Goal: Contribute content: Contribute content

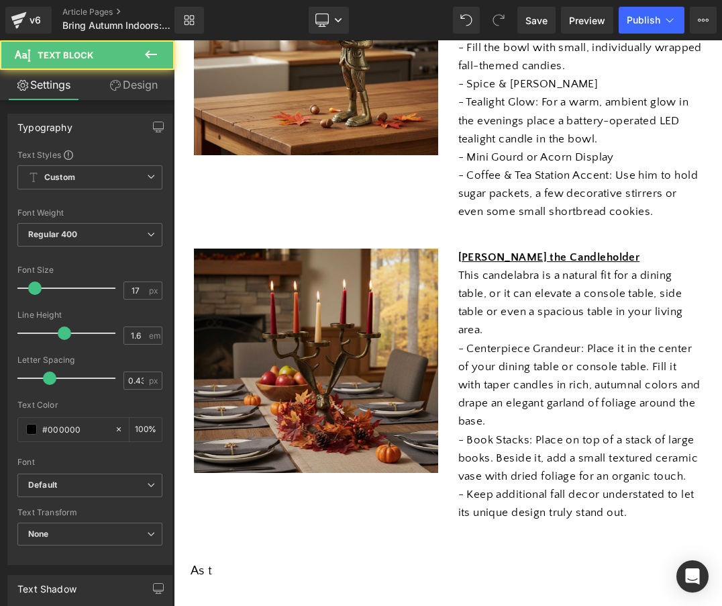
click at [600, 276] on p "This candelabra is a natural fit for a dining table, or it can elevate a consol…" at bounding box center [581, 303] width 244 height 73
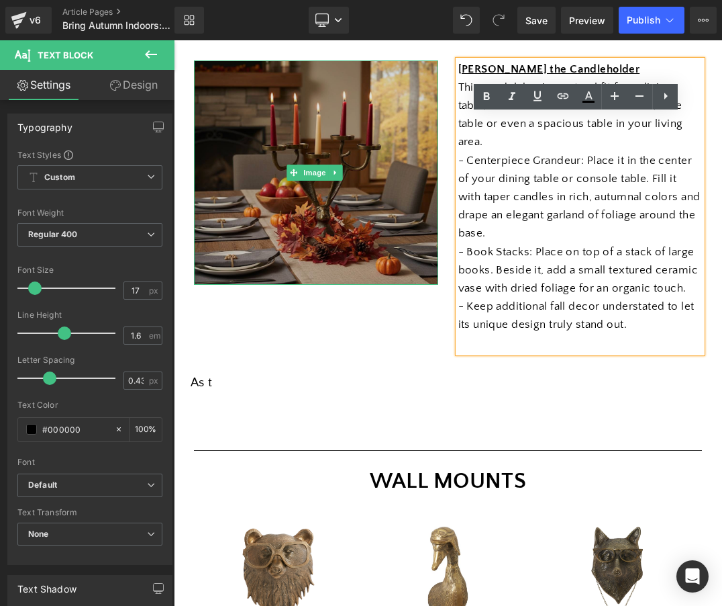
scroll to position [610, 0]
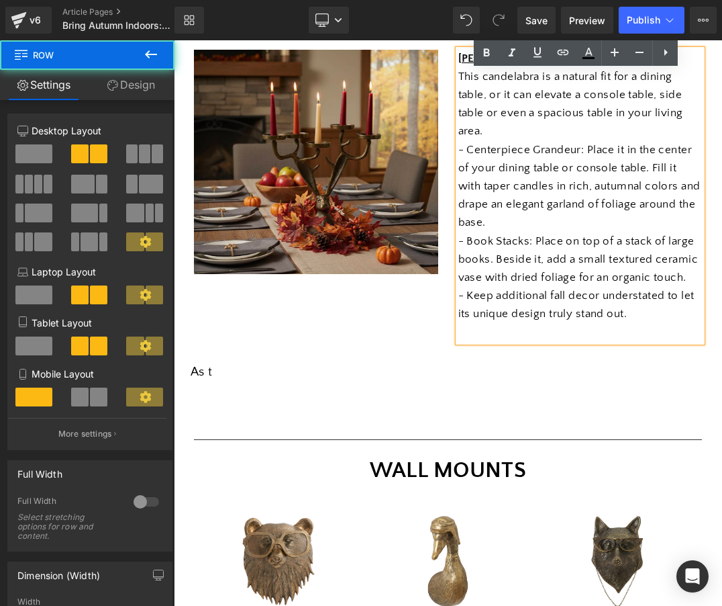
click at [306, 303] on div "Image [PERSON_NAME] the Candleholder This candelabra is a natural fit for a din…" at bounding box center [448, 189] width 528 height 319
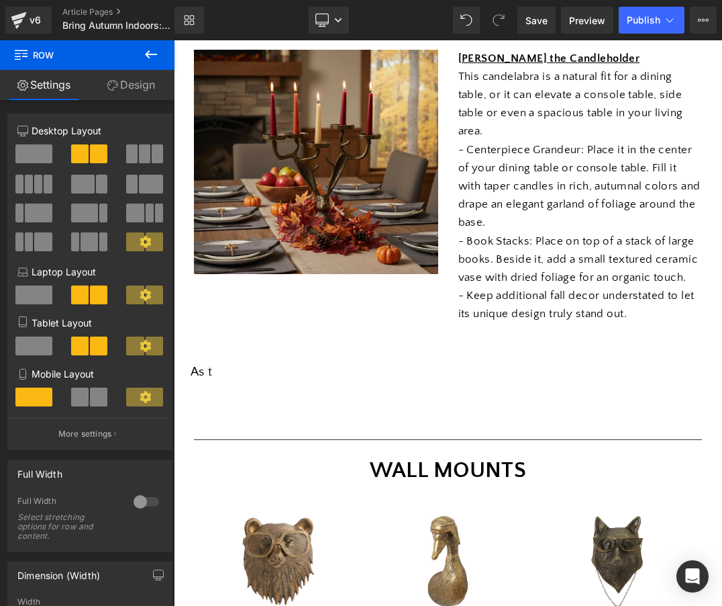
click at [153, 53] on icon at bounding box center [151, 54] width 16 height 16
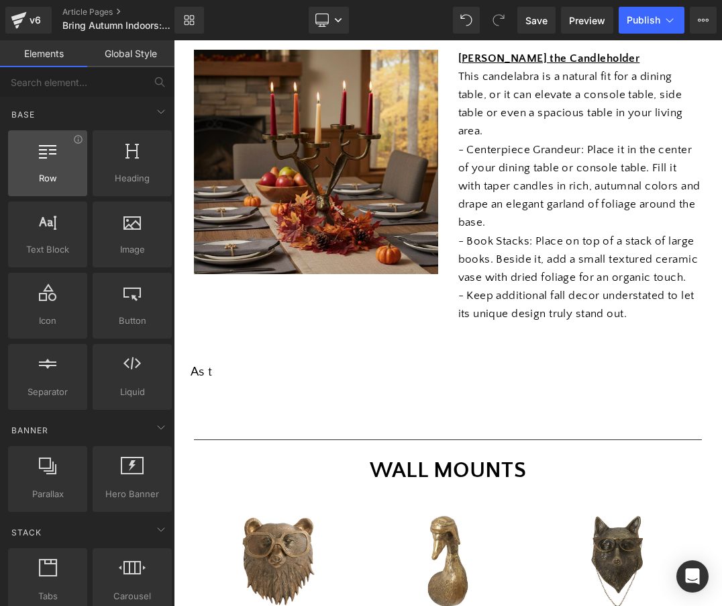
click at [63, 168] on div at bounding box center [47, 156] width 71 height 30
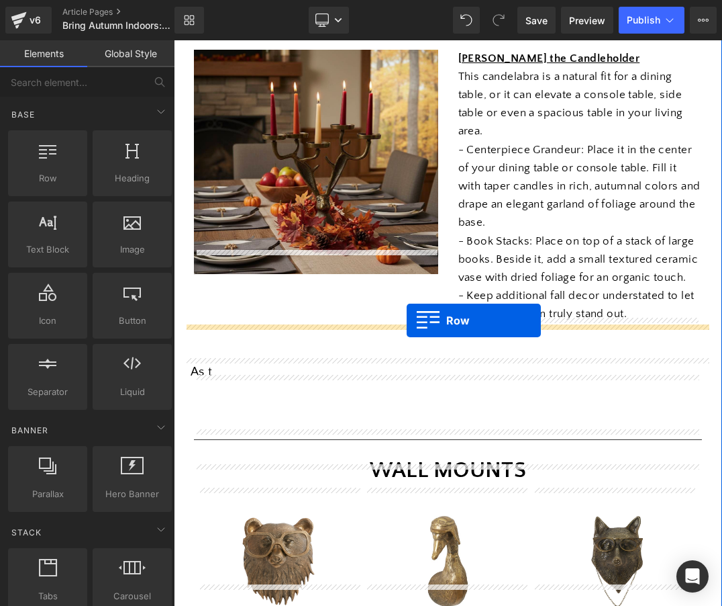
drag, startPoint x: 237, startPoint y: 208, endPoint x: 407, endPoint y: 320, distance: 203.5
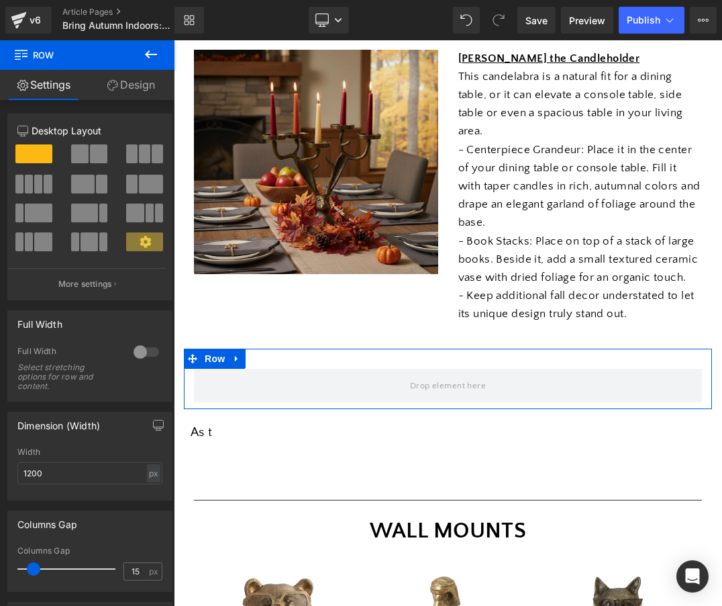
click at [92, 154] on span at bounding box center [98, 153] width 17 height 19
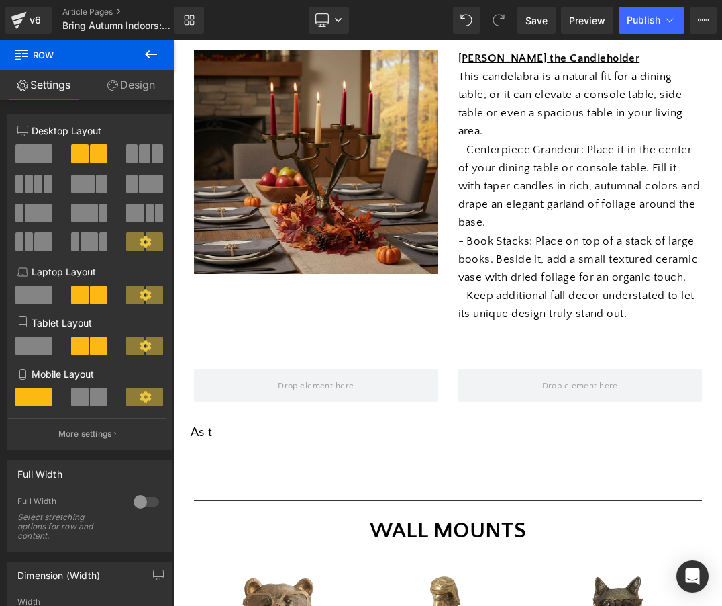
click at [155, 52] on icon at bounding box center [151, 54] width 16 height 16
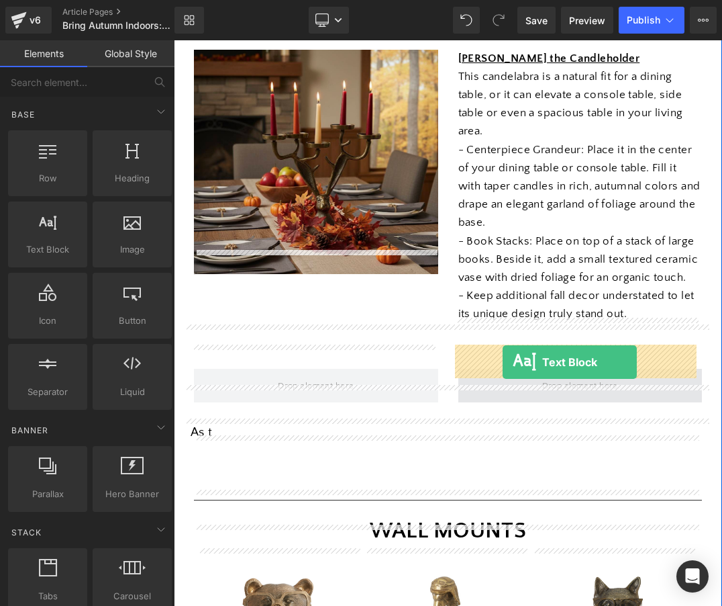
drag, startPoint x: 222, startPoint y: 264, endPoint x: 503, endPoint y: 362, distance: 297.9
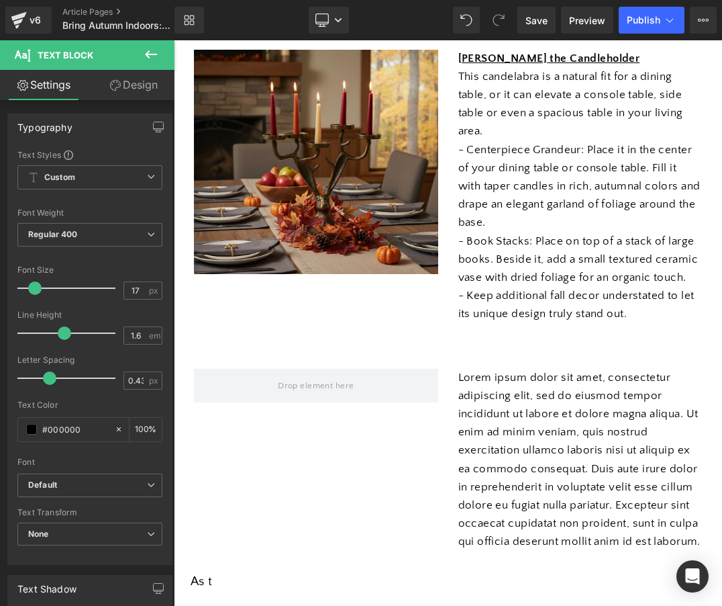
click at [150, 47] on icon at bounding box center [151, 54] width 16 height 16
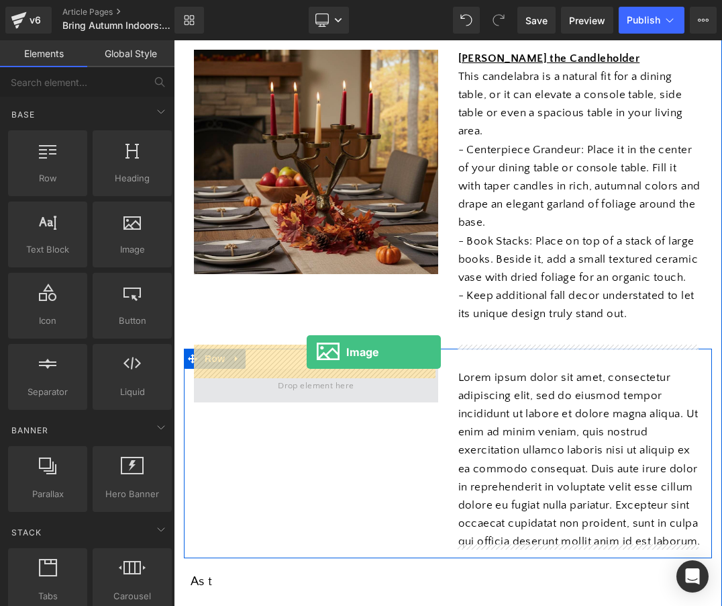
drag, startPoint x: 291, startPoint y: 279, endPoint x: 307, endPoint y: 352, distance: 74.9
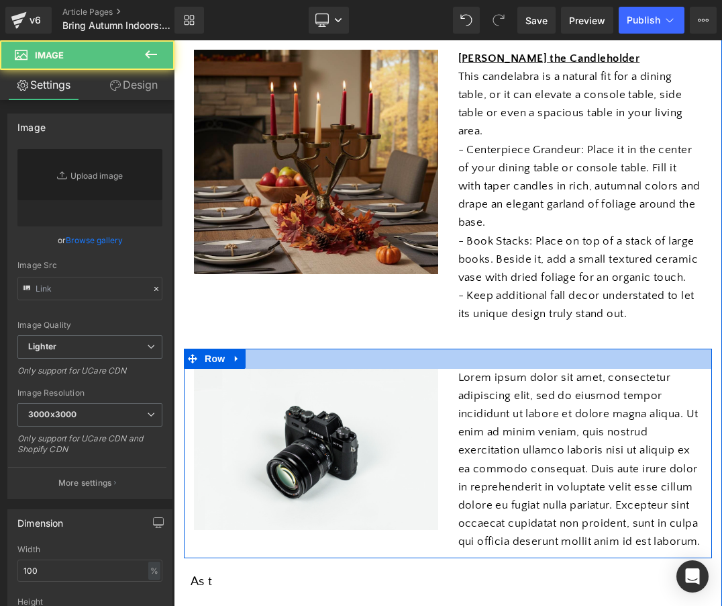
type input "//[DOMAIN_NAME][URL]"
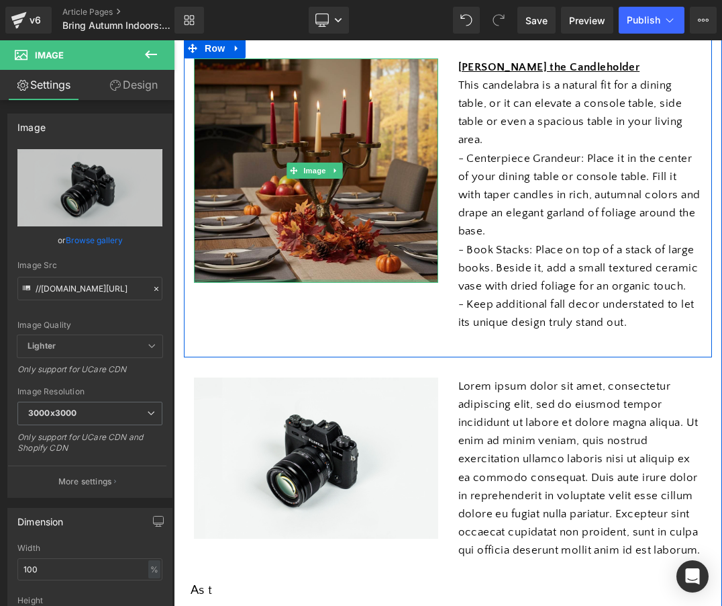
scroll to position [595, 0]
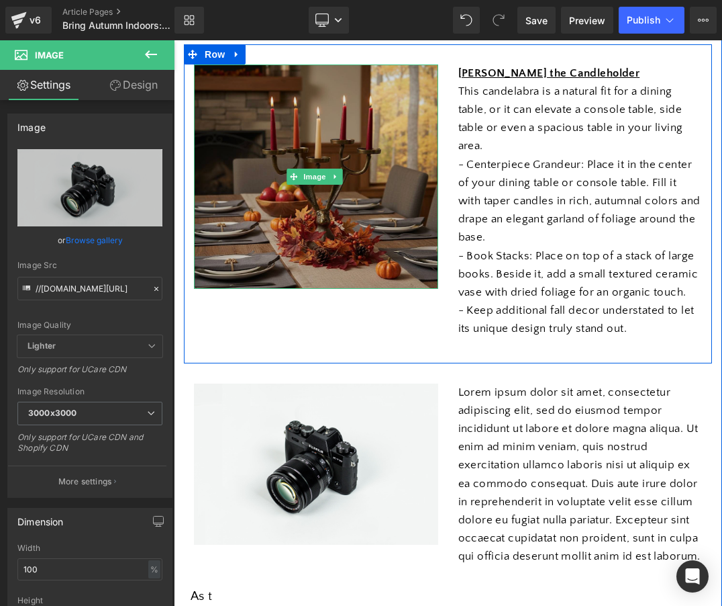
click at [320, 122] on img at bounding box center [316, 176] width 244 height 225
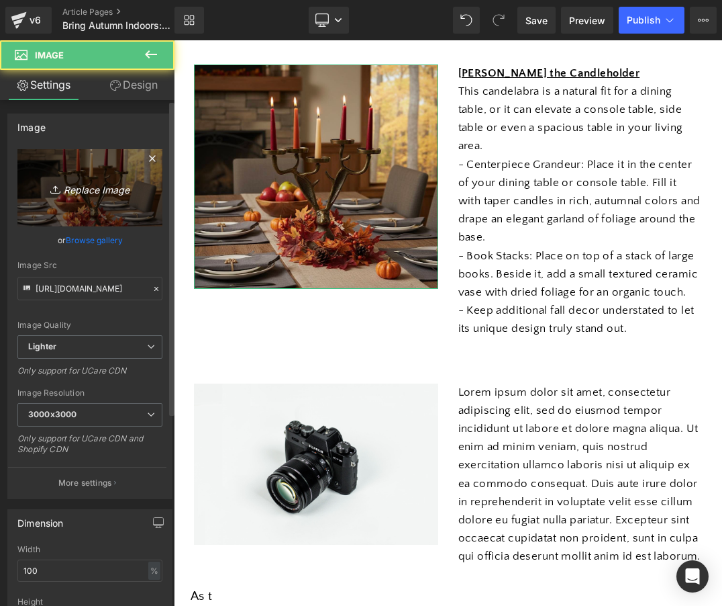
click at [92, 188] on icon "Replace Image" at bounding box center [89, 187] width 107 height 17
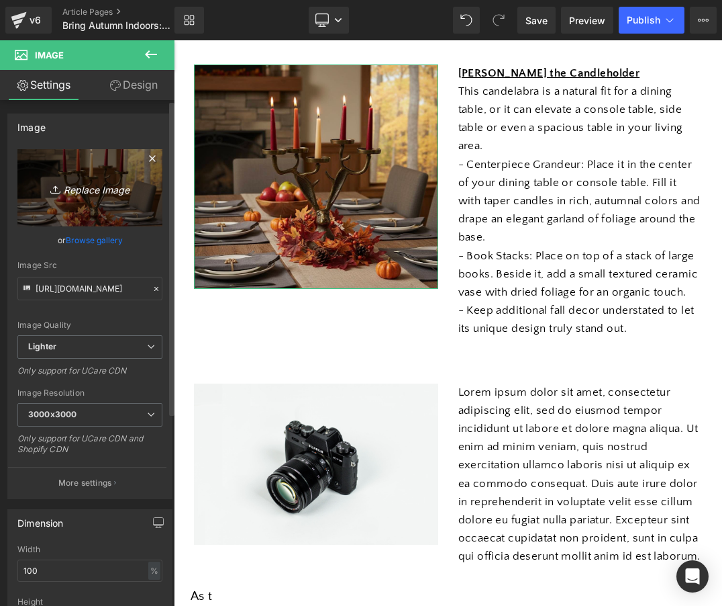
type input "C:\fakepath\74990-00_4.jpg.webp"
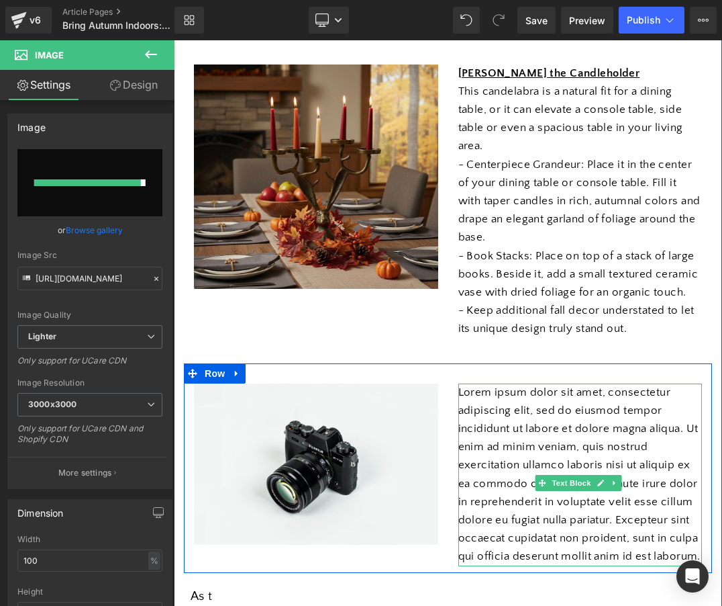
type input "[URL][DOMAIN_NAME]"
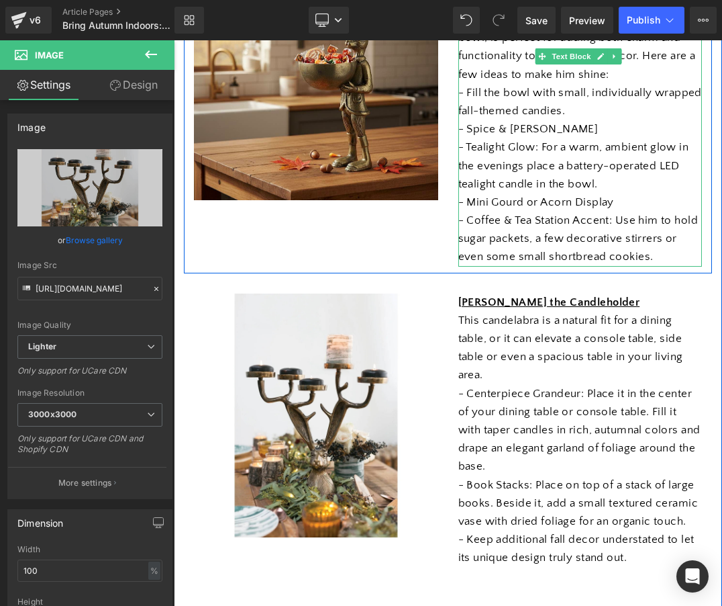
scroll to position [367, 0]
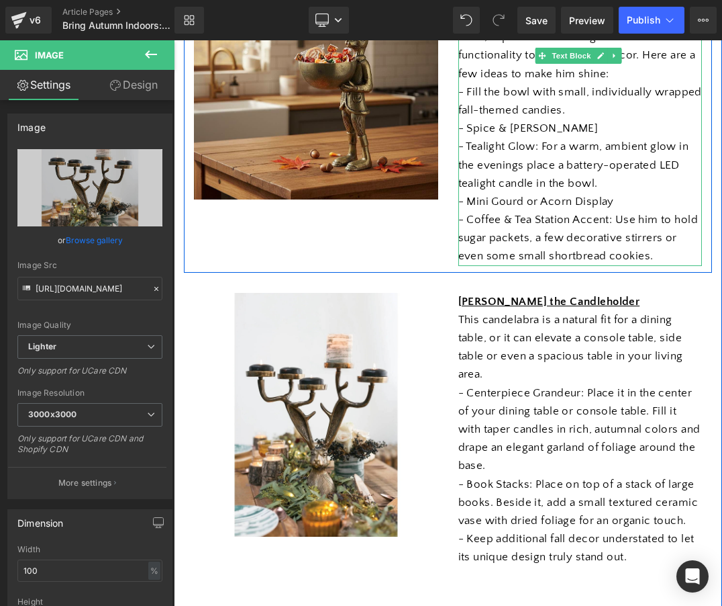
click at [473, 167] on p "- Tealight Glow: For a warm, ambient glow in the evenings place a battery-opera…" at bounding box center [581, 165] width 244 height 55
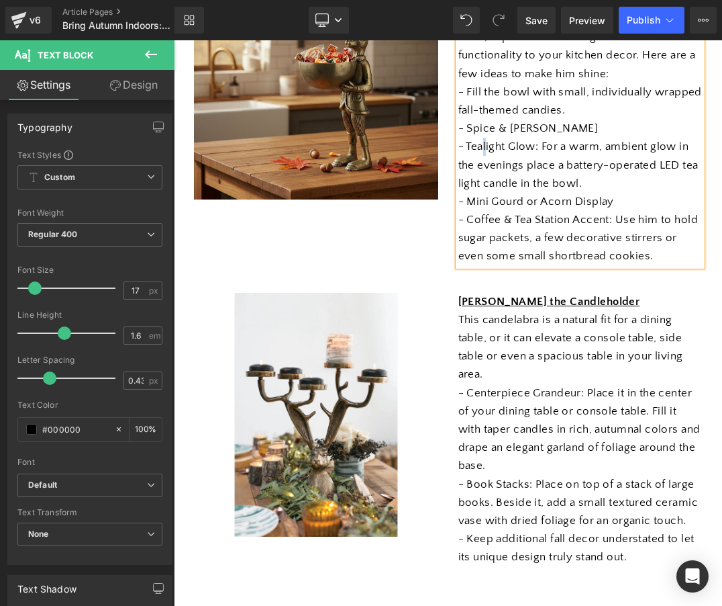
click at [484, 138] on p "- Tealight Glow: For a warm, ambient glow in the evenings place a battery-opera…" at bounding box center [581, 165] width 244 height 55
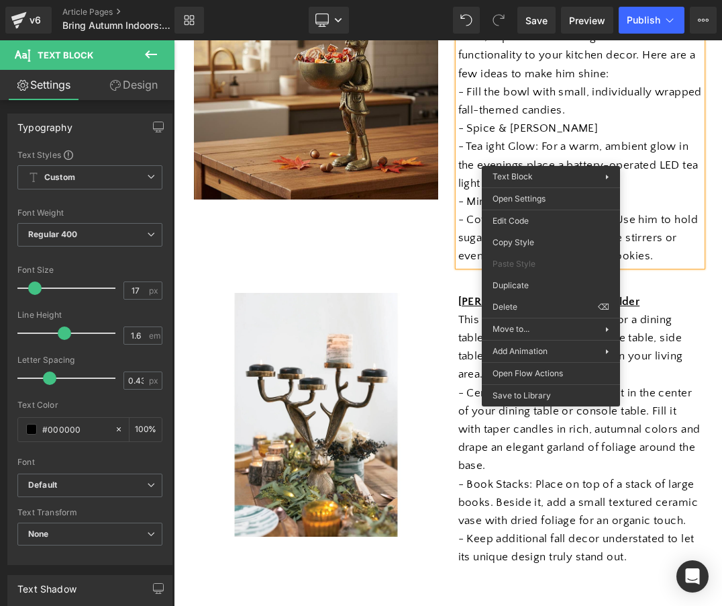
click at [617, 138] on p "- Tea ight Glow: For a warm, ambient glow in the evenings place a battery-opera…" at bounding box center [581, 165] width 244 height 55
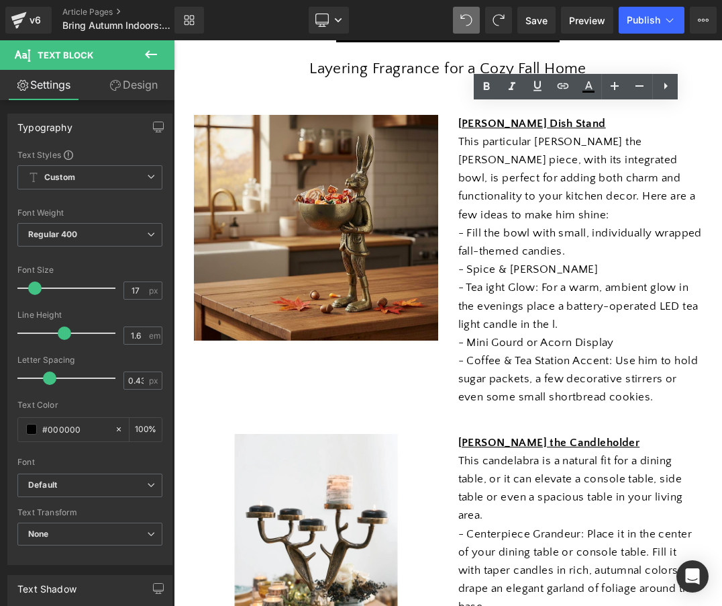
scroll to position [107, 0]
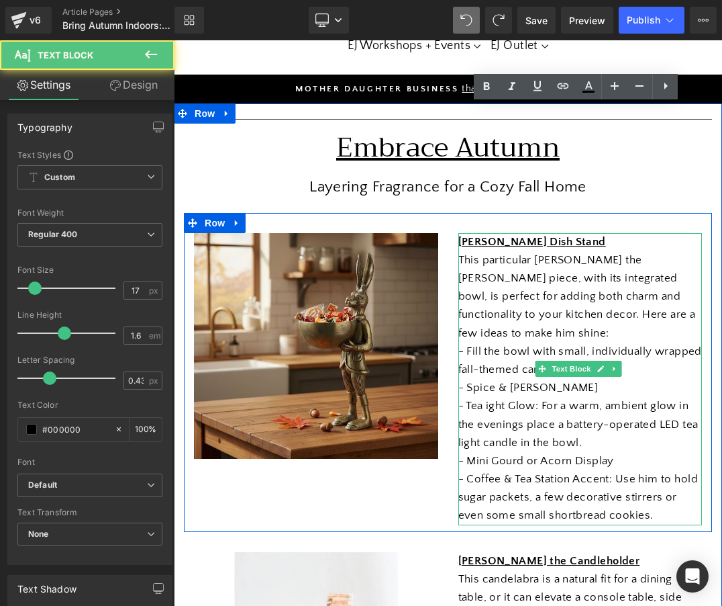
click at [496, 397] on p "- Tea ight Glow: For a warm, ambient glow in the evenings place a battery-opera…" at bounding box center [581, 424] width 244 height 55
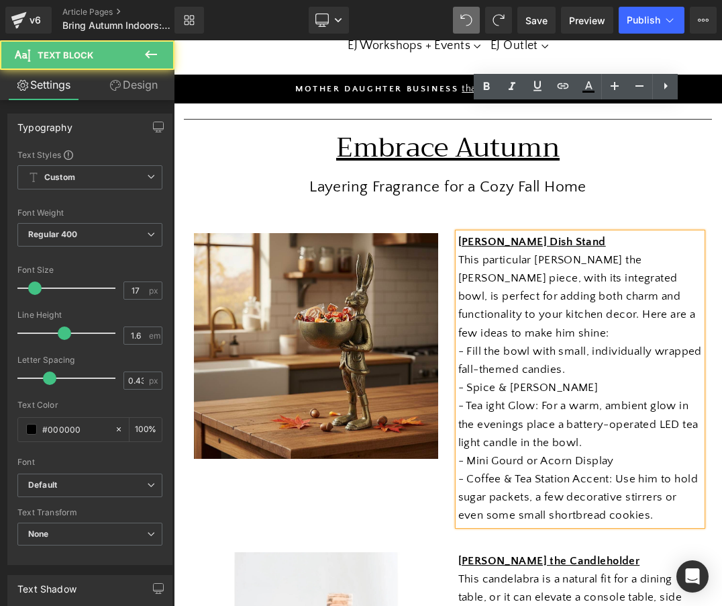
click at [485, 397] on p "- Tea ight Glow: For a warm, ambient glow in the evenings place a battery-opera…" at bounding box center [581, 424] width 244 height 55
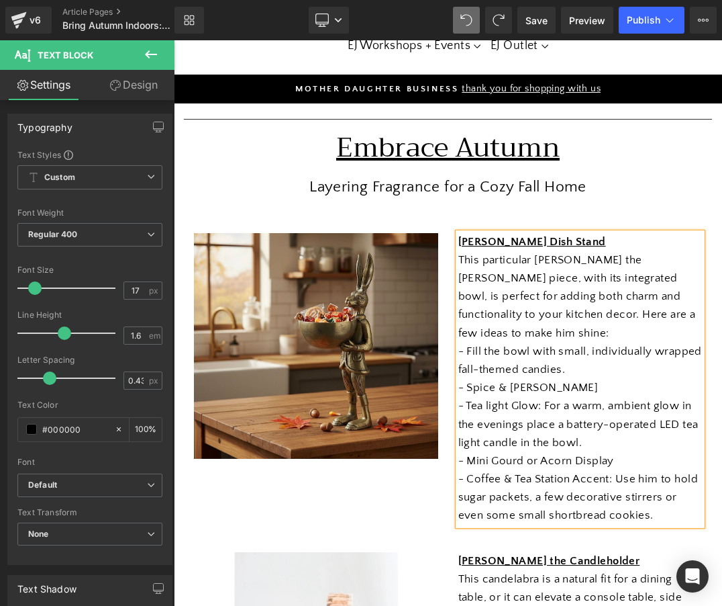
click at [551, 397] on p "- Tea light Glow: For a warm, ambient glow in the evenings place a battery-oper…" at bounding box center [581, 424] width 244 height 55
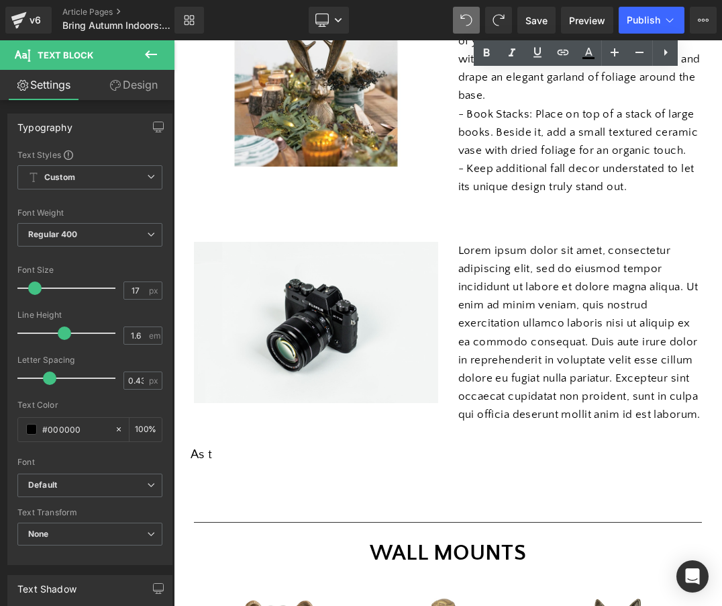
scroll to position [738, 0]
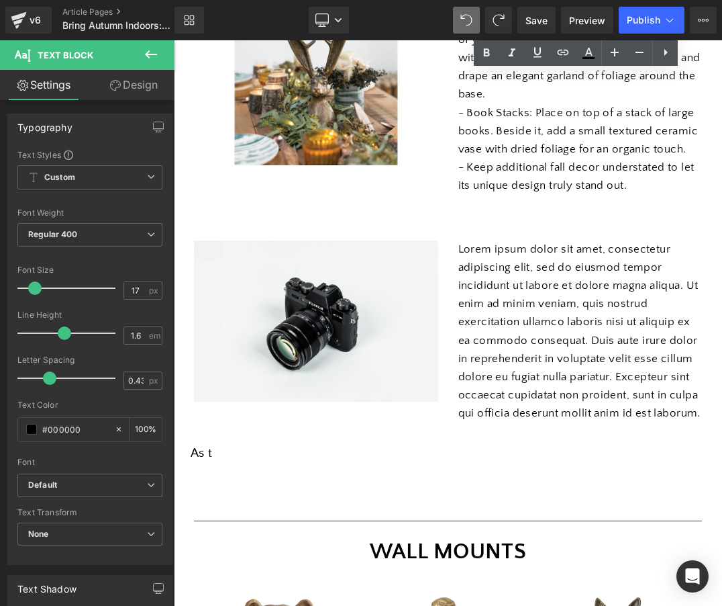
click at [551, 322] on div "Lorem ipsum dolor sit amet, consectetur adipiscing elit, sed do eiusmod tempor …" at bounding box center [581, 331] width 244 height 183
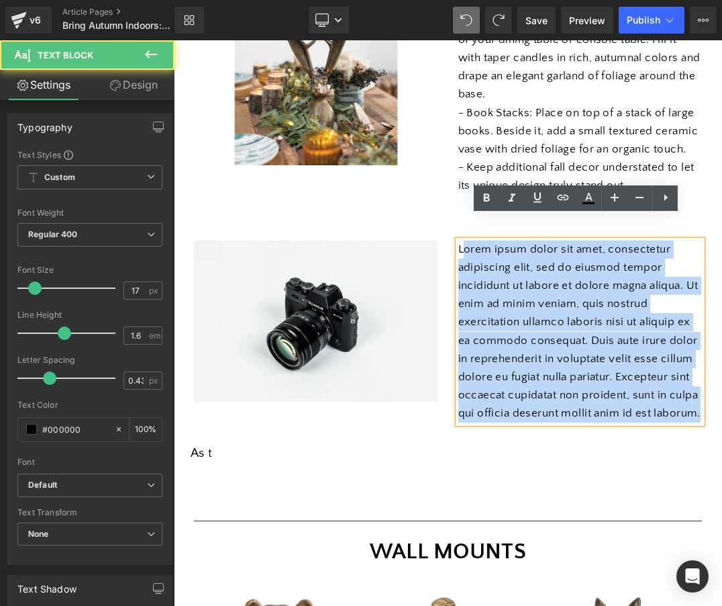
drag, startPoint x: 507, startPoint y: 402, endPoint x: 462, endPoint y: 230, distance: 177.0
click at [462, 240] on p "Lorem ipsum dolor sit amet, consectetur adipiscing elit, sed do eiusmod tempor …" at bounding box center [581, 331] width 244 height 183
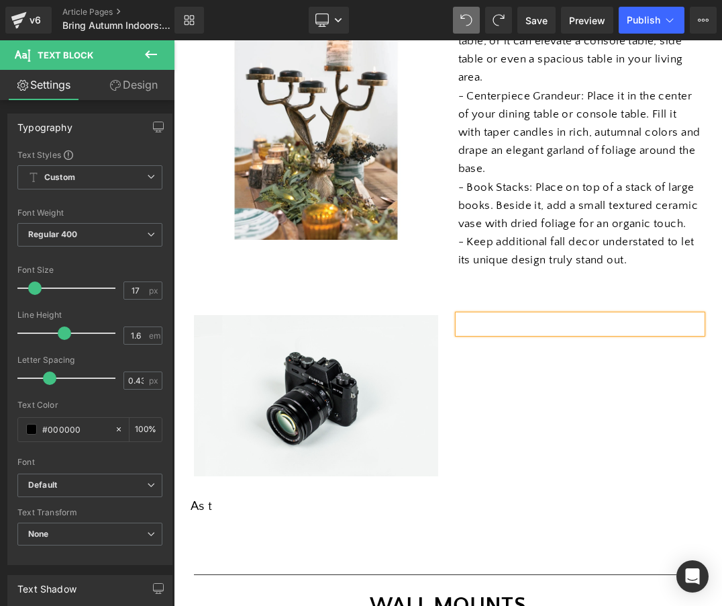
scroll to position [683, 0]
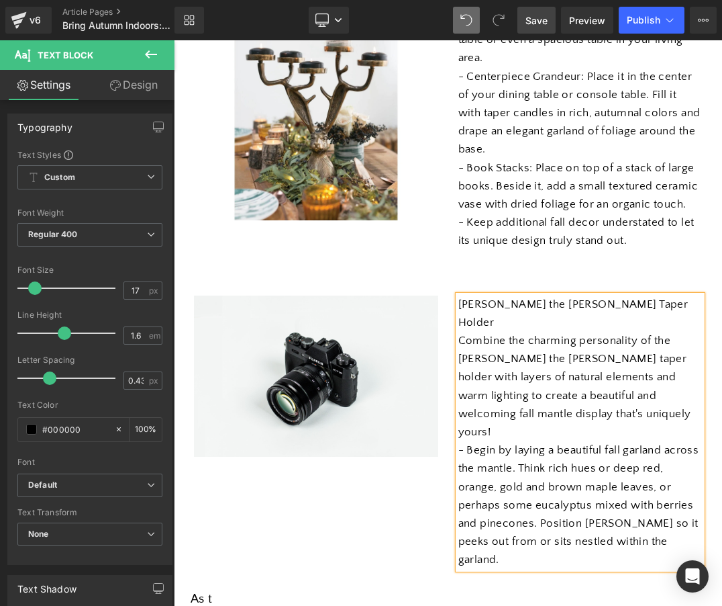
click at [534, 24] on span "Save" at bounding box center [537, 20] width 22 height 14
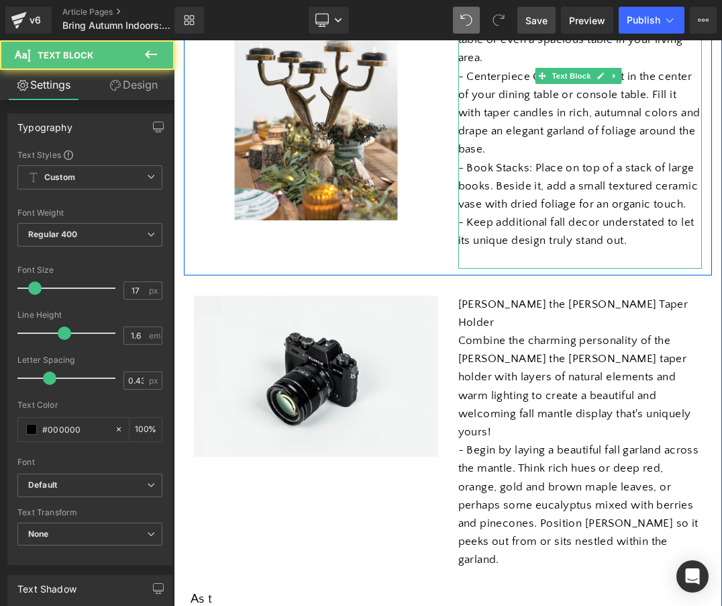
click at [467, 250] on p at bounding box center [581, 259] width 244 height 18
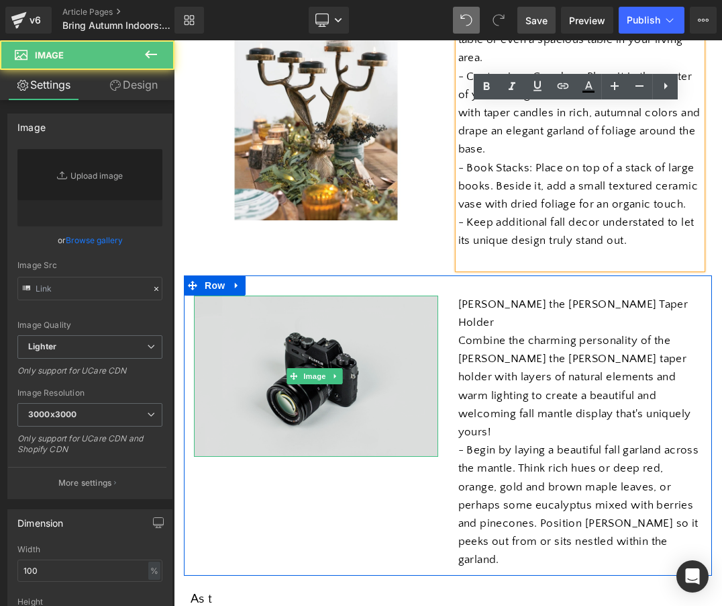
click at [354, 354] on img at bounding box center [316, 376] width 244 height 162
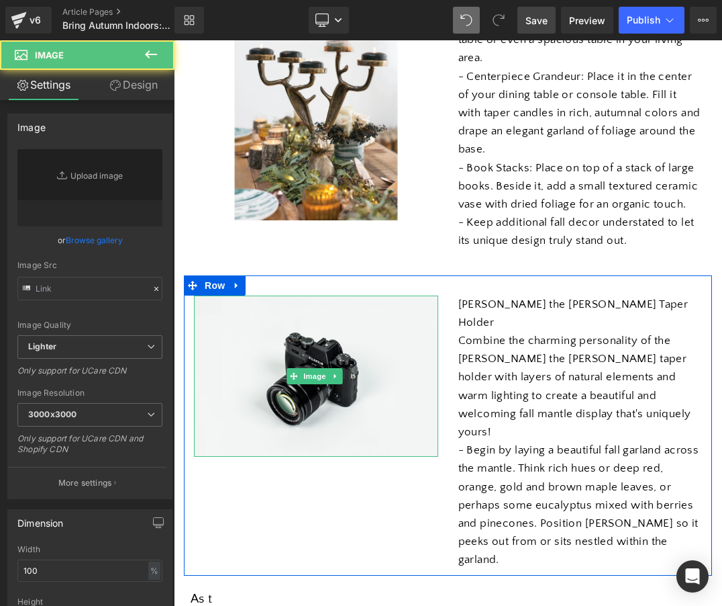
type input "//[DOMAIN_NAME][URL]"
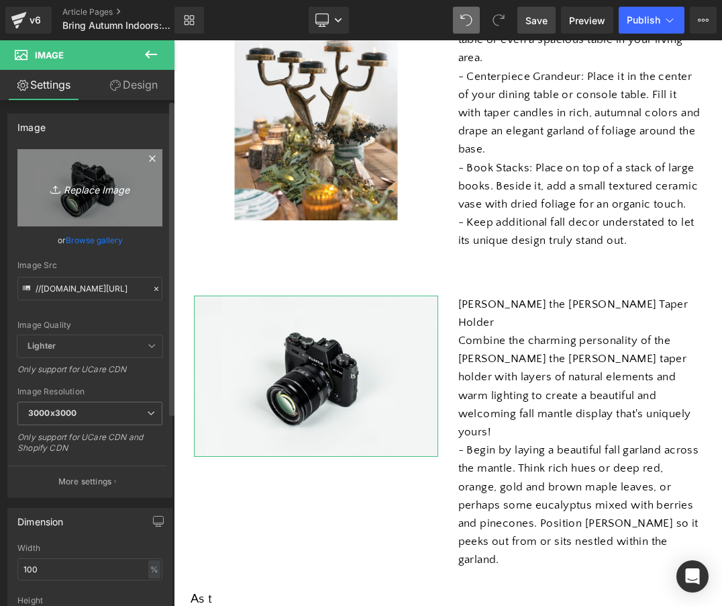
click at [91, 180] on icon "Replace Image" at bounding box center [89, 187] width 107 height 17
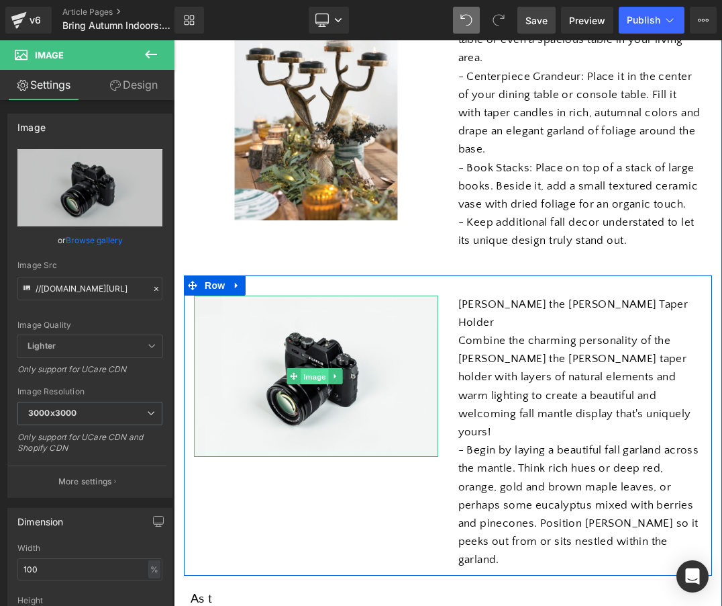
click at [308, 369] on span "Image" at bounding box center [315, 377] width 28 height 16
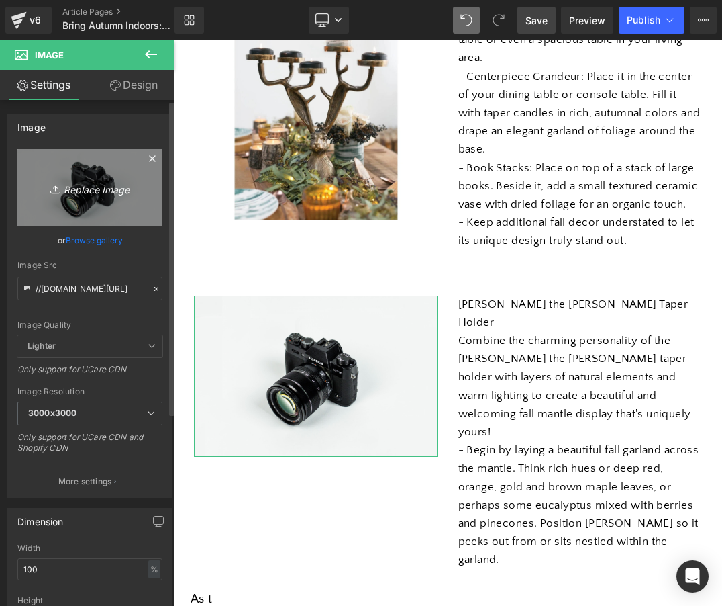
click at [125, 191] on icon "Replace Image" at bounding box center [89, 187] width 107 height 17
type input "C:\fakepath\Screenshot [DATE] 8.03.37 PM.png"
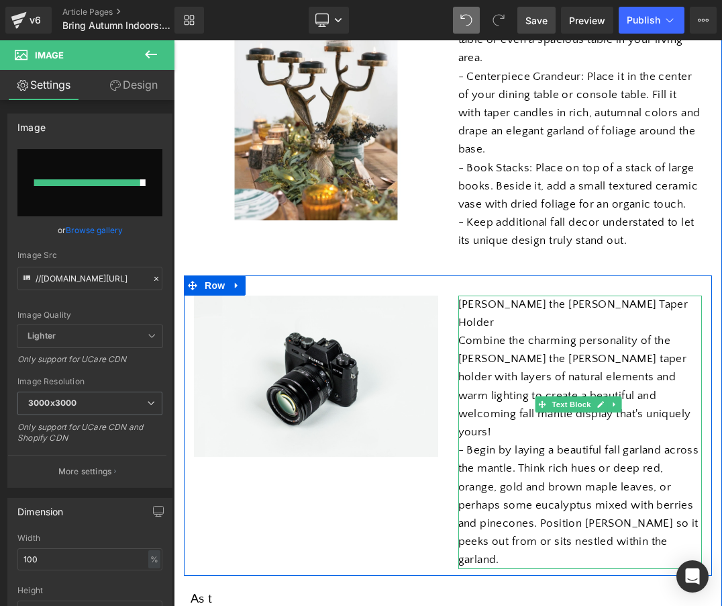
type input "[URL][DOMAIN_NAME]"
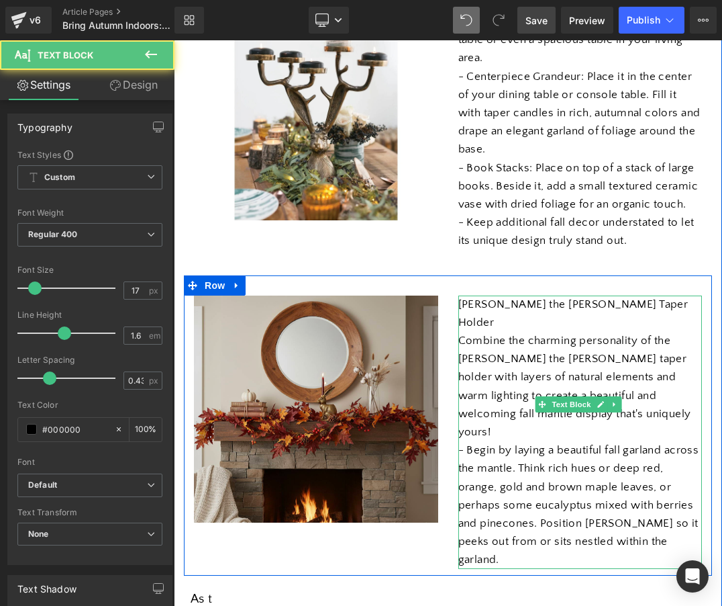
click at [577, 441] on p "- Begin by laying a beautiful fall garland across the mantle. Think rich hues o…" at bounding box center [581, 505] width 244 height 128
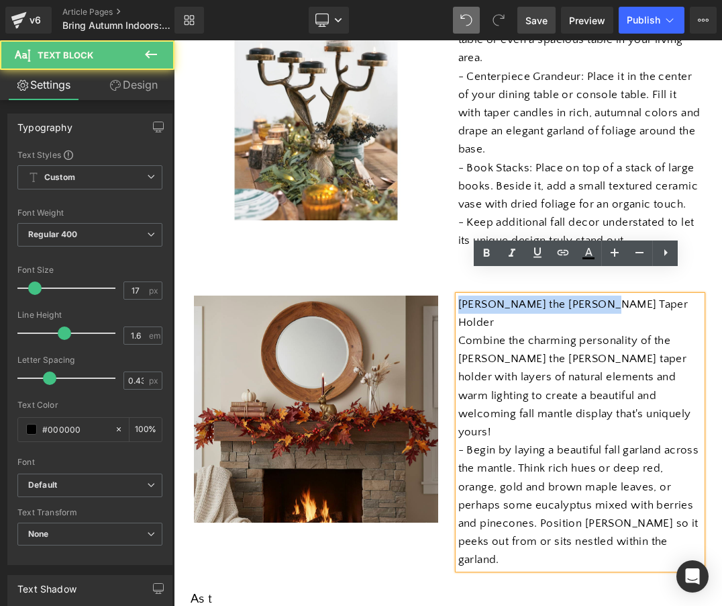
drag, startPoint x: 604, startPoint y: 281, endPoint x: 416, endPoint y: 265, distance: 188.0
click at [416, 275] on div "Image [PERSON_NAME] the [PERSON_NAME] Taper Holder Combine the charming persona…" at bounding box center [448, 425] width 528 height 301
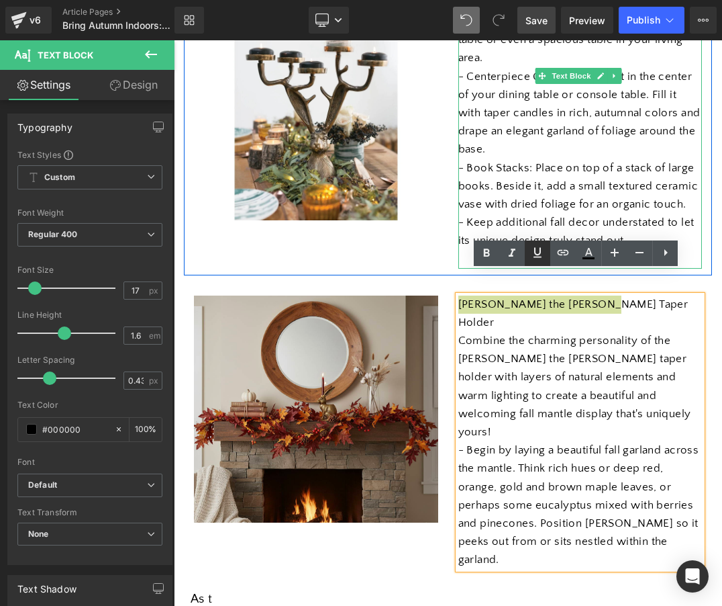
click at [536, 249] on icon at bounding box center [538, 253] width 8 height 10
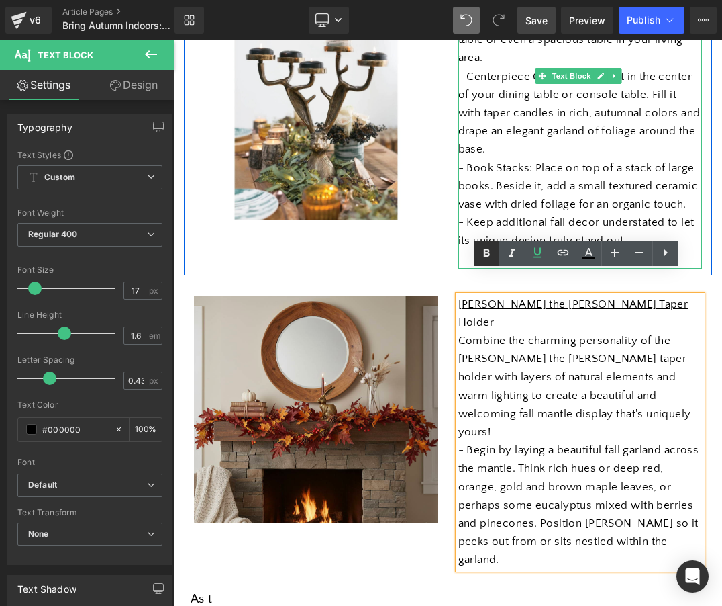
click at [487, 251] on icon at bounding box center [487, 253] width 16 height 16
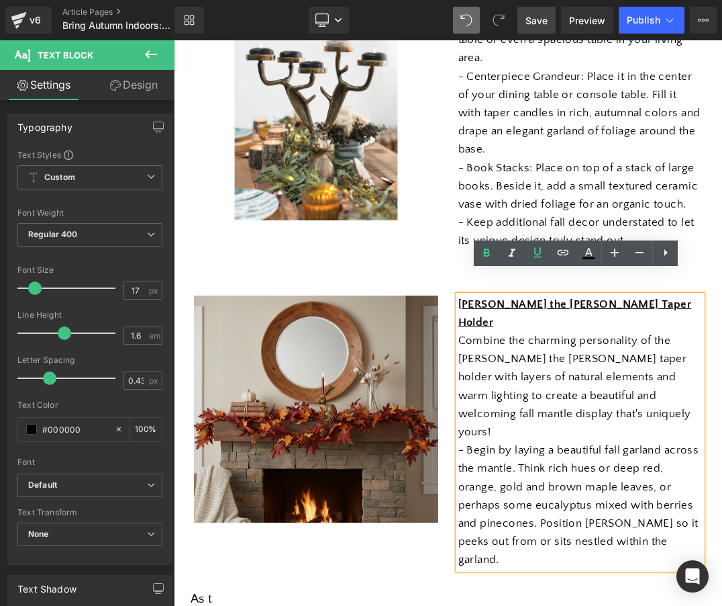
click at [537, 351] on p "Combine the charming personality of the [PERSON_NAME] the [PERSON_NAME] taper h…" at bounding box center [581, 386] width 244 height 109
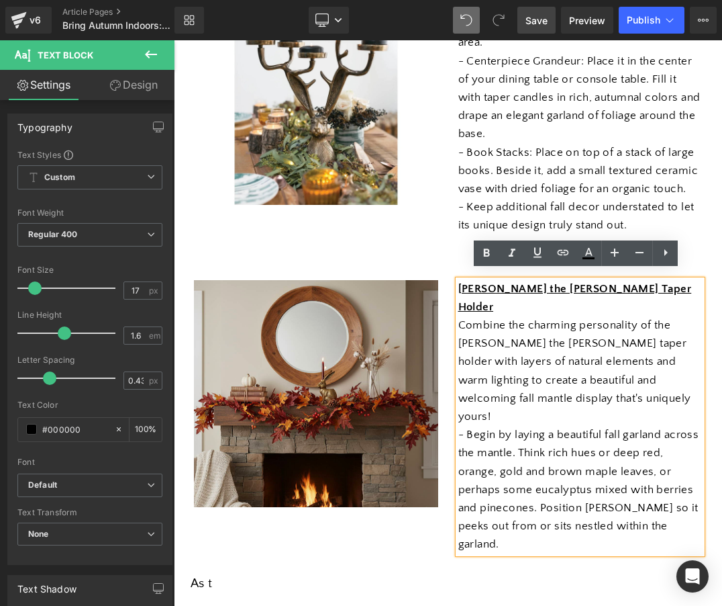
scroll to position [704, 0]
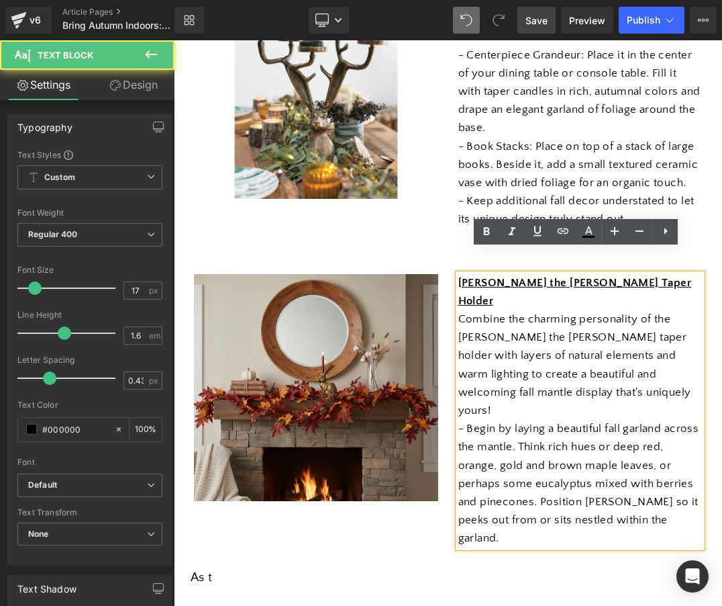
click at [671, 463] on p "- Begin by laying a beautiful fall garland across the mantle. Think rich hues o…" at bounding box center [581, 484] width 244 height 128
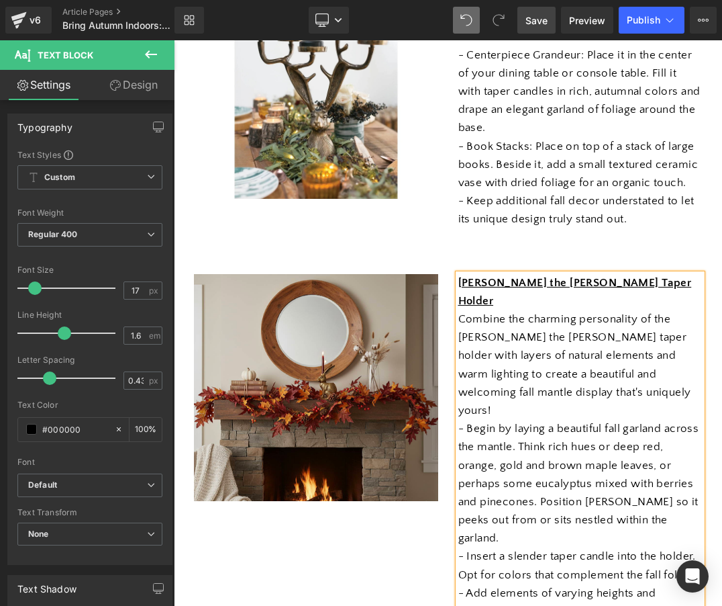
scroll to position [781, 0]
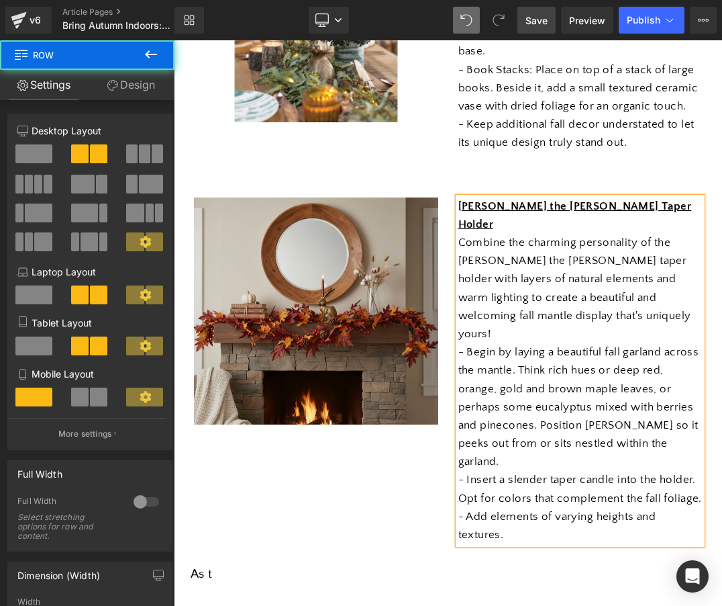
click at [361, 467] on div "Image [PERSON_NAME] the [PERSON_NAME] Taper Holder Combine the charming persona…" at bounding box center [448, 364] width 528 height 374
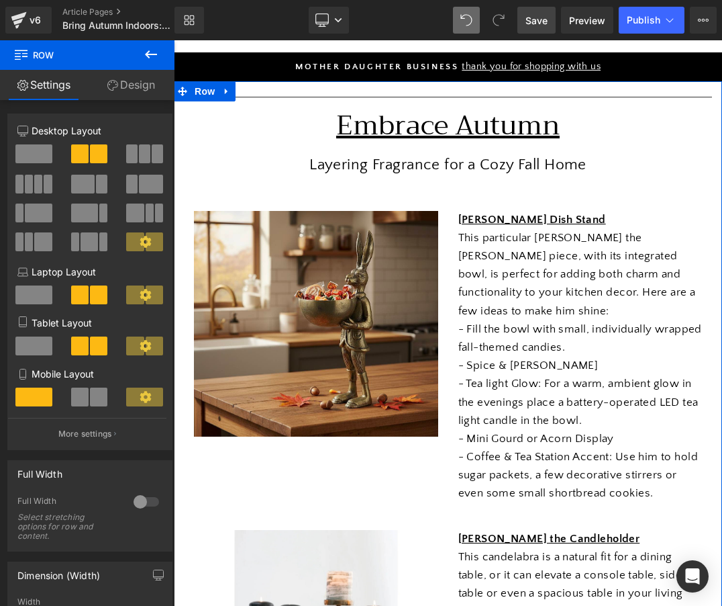
scroll to position [128, 0]
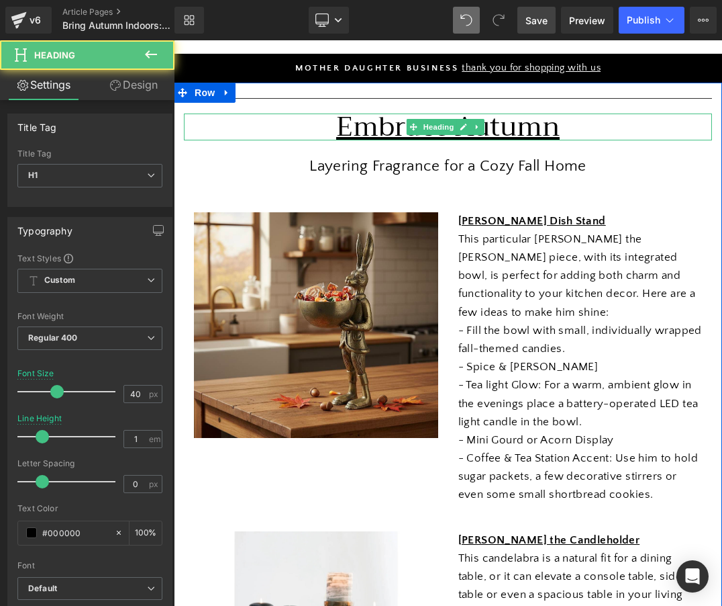
click at [517, 130] on u "Embrace Autumn" at bounding box center [448, 126] width 224 height 46
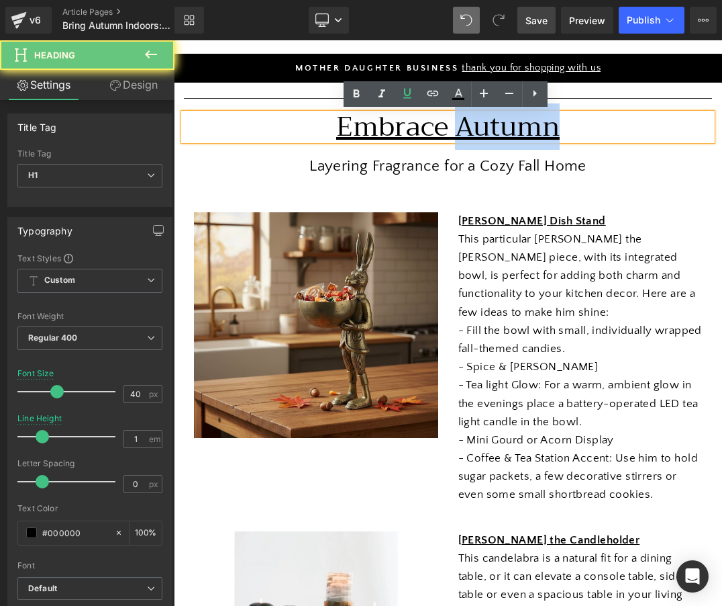
click at [517, 130] on u "Embrace Autumn" at bounding box center [448, 126] width 224 height 46
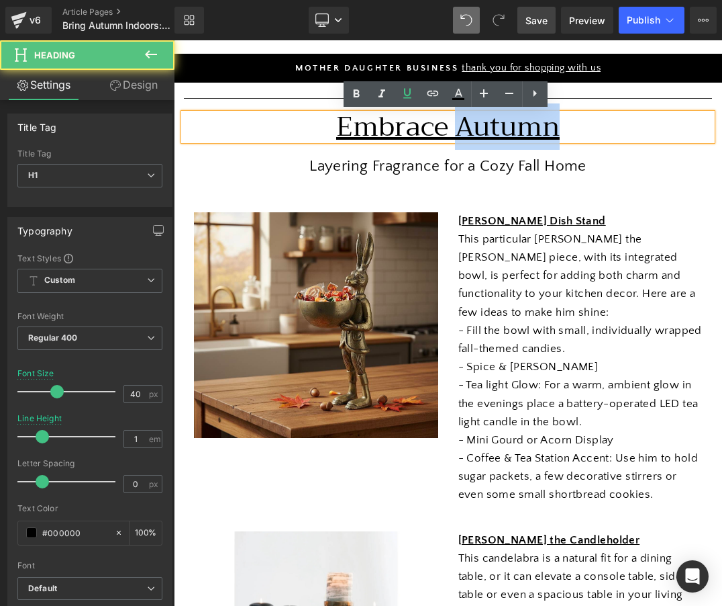
click at [517, 130] on u "Embrace Autumn" at bounding box center [448, 126] width 224 height 46
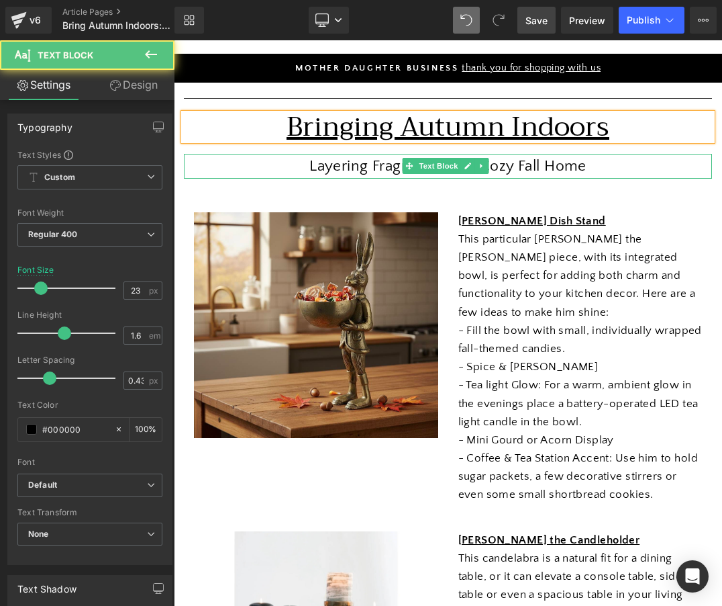
click at [377, 165] on p "Layering Fragrance for a Cozy Fall Home" at bounding box center [448, 166] width 528 height 25
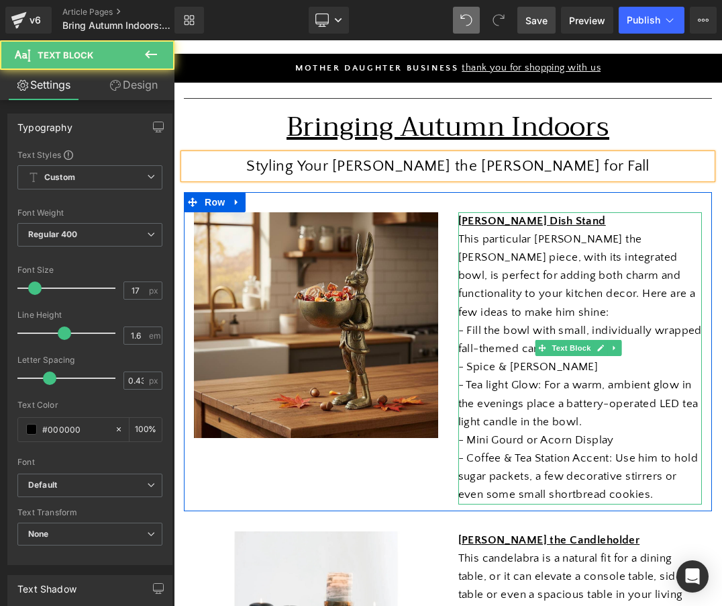
click at [545, 265] on p "This particular [PERSON_NAME] the [PERSON_NAME] piece, with its integrated bowl…" at bounding box center [581, 275] width 244 height 91
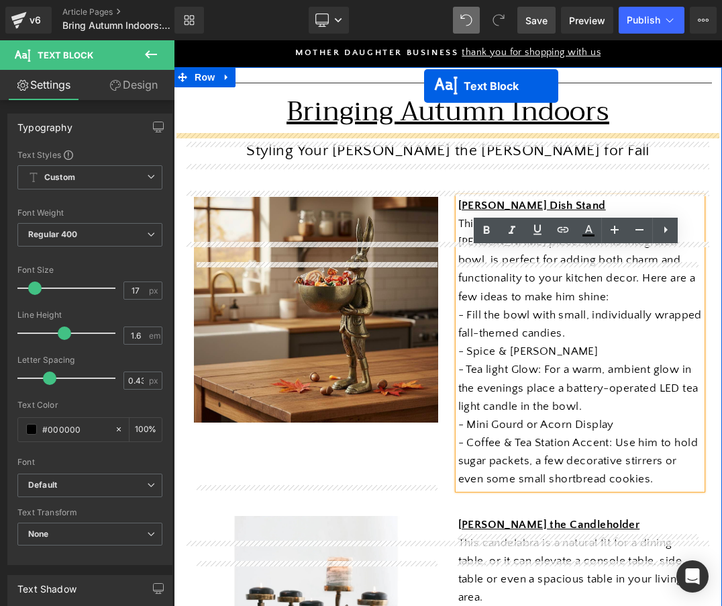
scroll to position [0, 0]
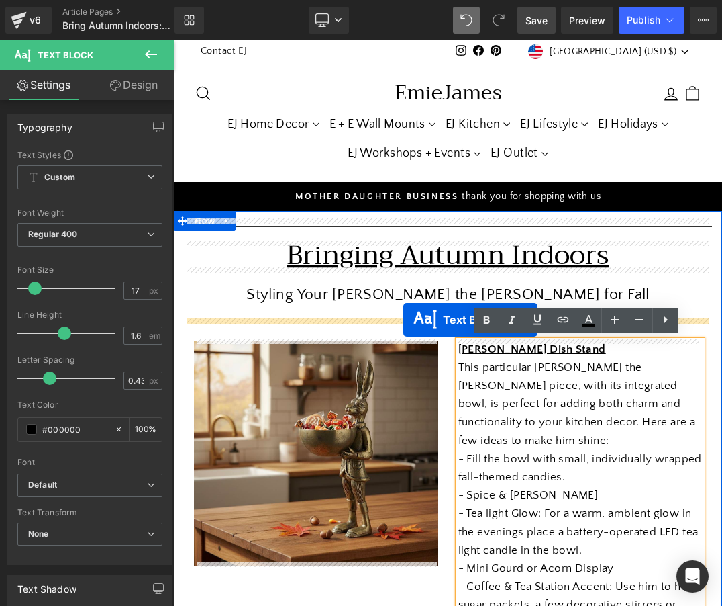
drag, startPoint x: 430, startPoint y: 261, endPoint x: 404, endPoint y: 320, distance: 64.9
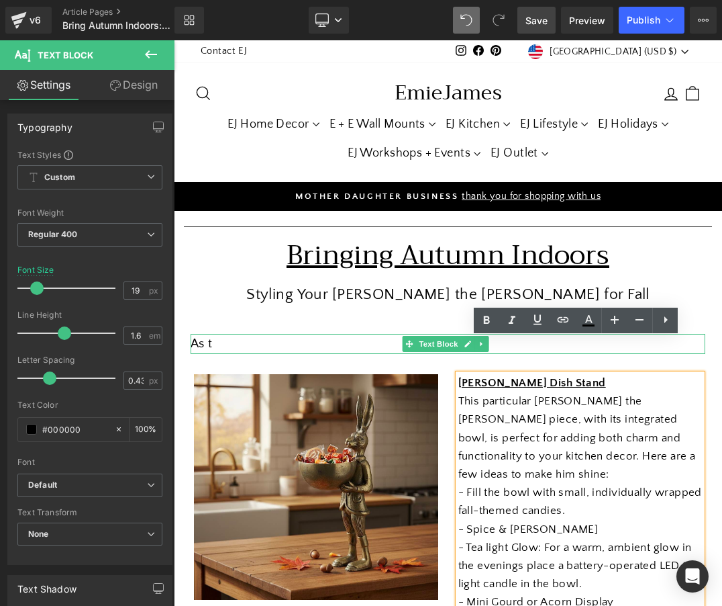
click at [278, 337] on div "As t" at bounding box center [448, 344] width 515 height 20
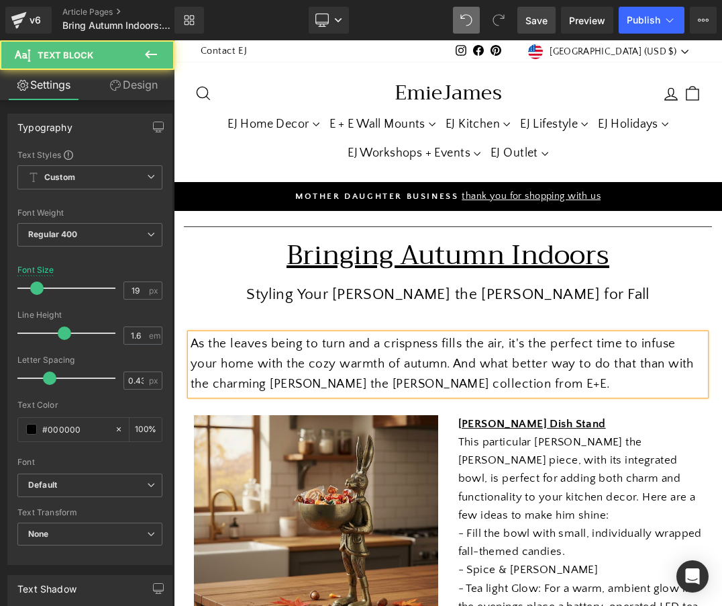
click at [433, 383] on span "As the leaves being to turn and a crispness fills the air, it's the perfect tim…" at bounding box center [443, 363] width 504 height 55
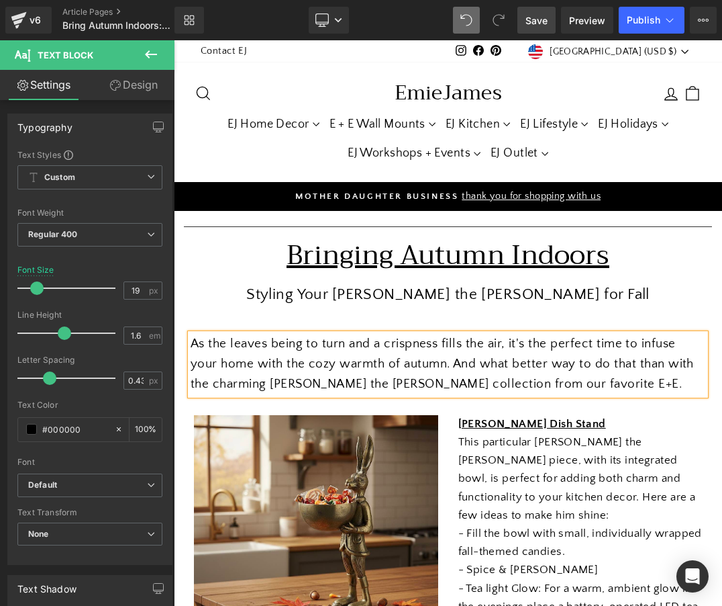
click at [550, 375] on div "As the leaves being to turn and a crispness fills the air, it's the perfect tim…" at bounding box center [448, 364] width 515 height 61
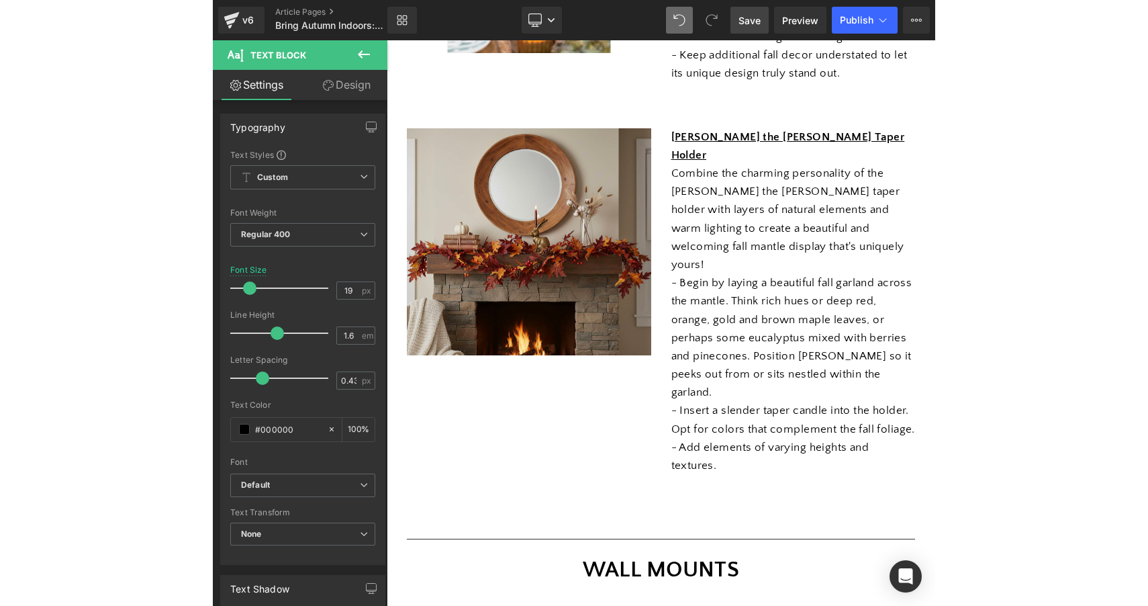
scroll to position [979, 0]
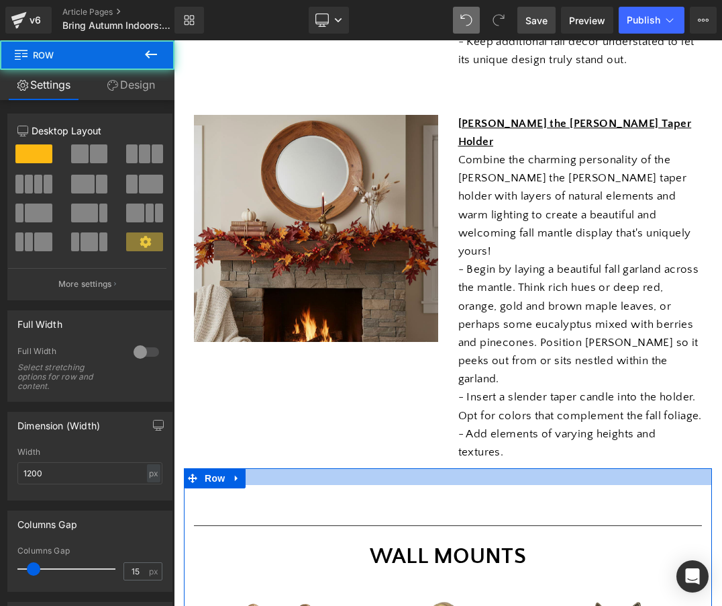
click at [530, 468] on div at bounding box center [448, 476] width 528 height 17
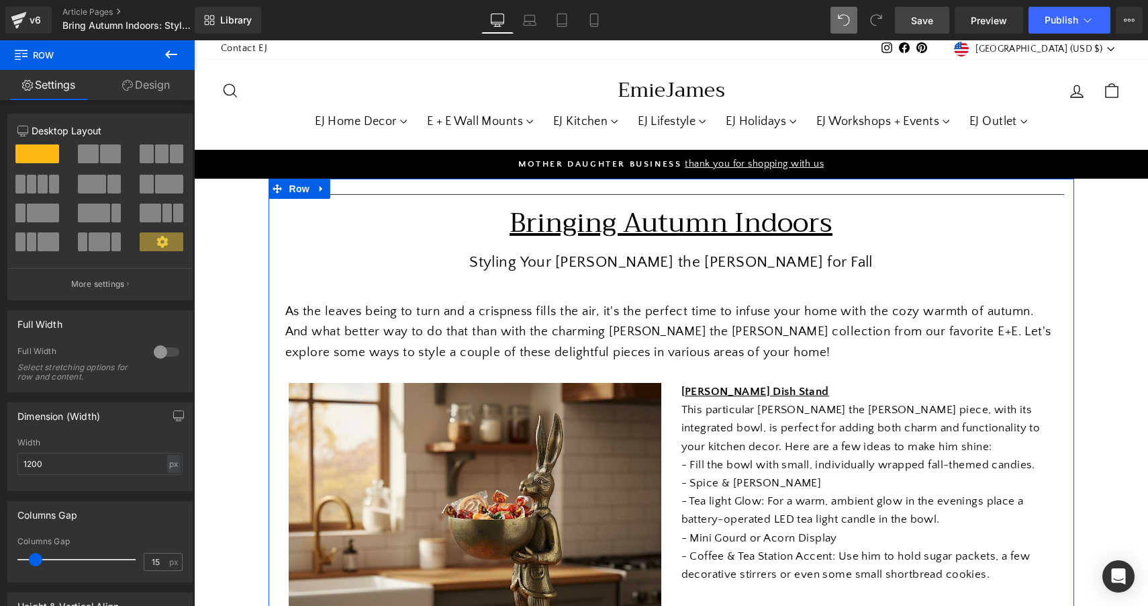
scroll to position [0, 0]
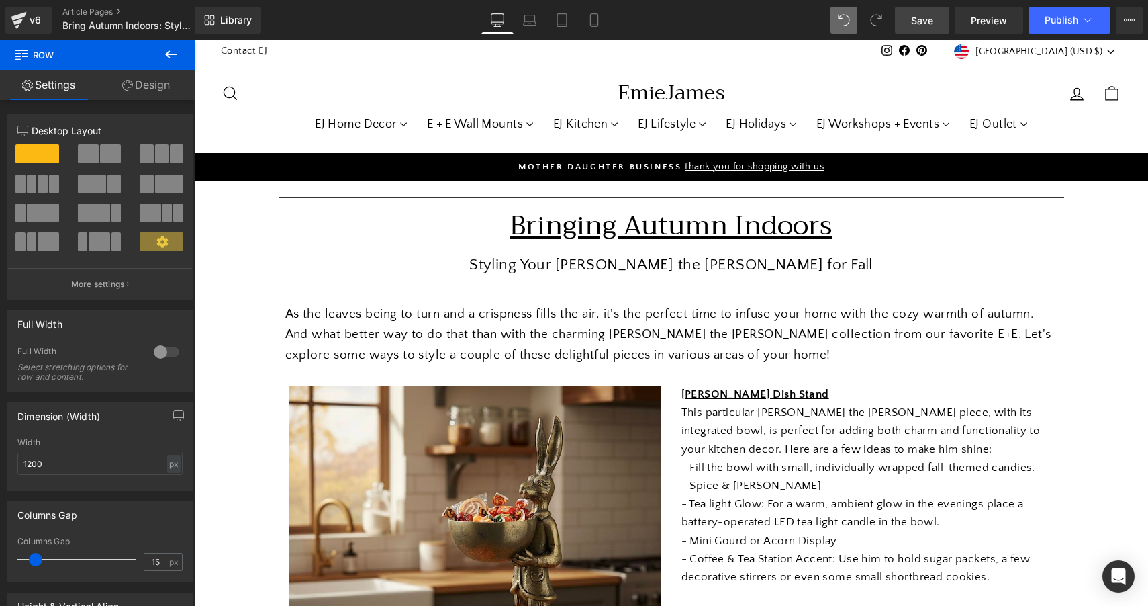
click at [722, 21] on span "Save" at bounding box center [922, 20] width 22 height 14
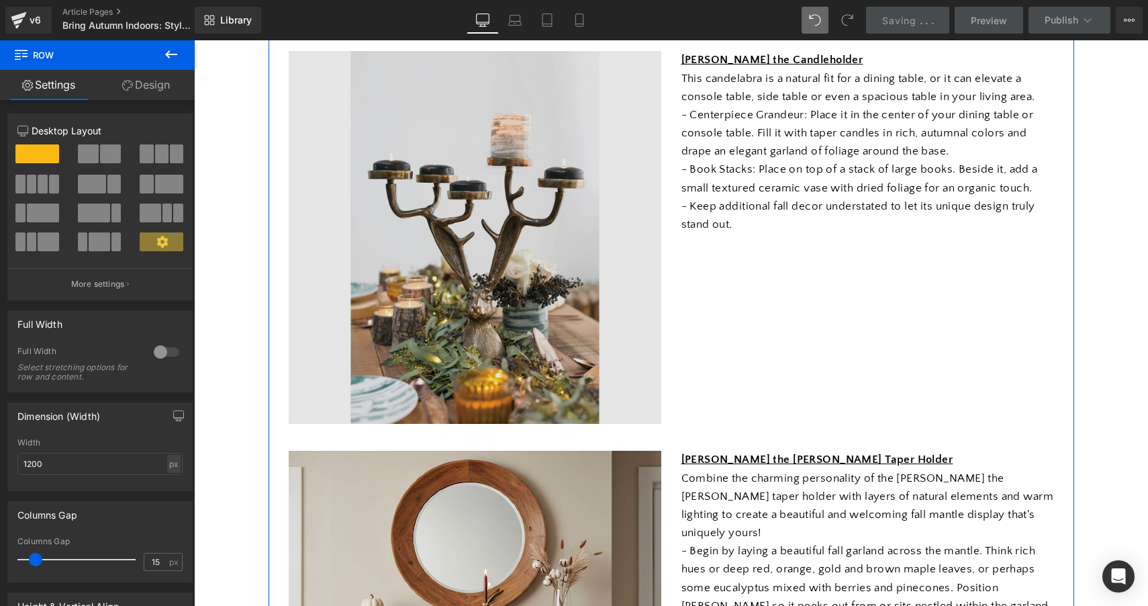
scroll to position [709, 0]
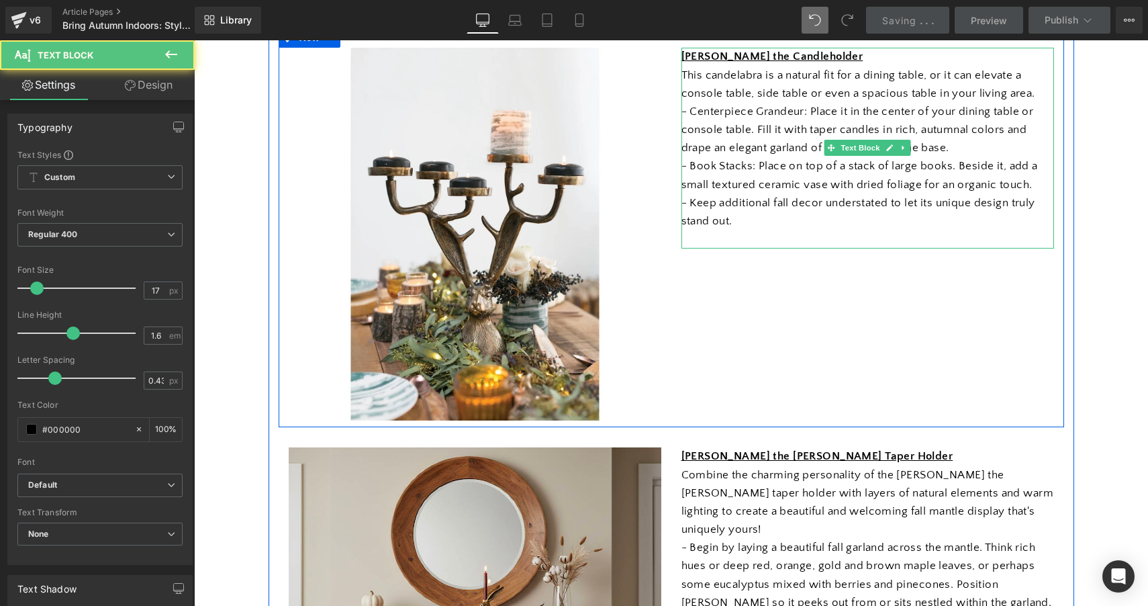
click at [722, 165] on p "- Book Stacks: Place on top of a stack of large books. Beside it, add a small t…" at bounding box center [868, 175] width 373 height 36
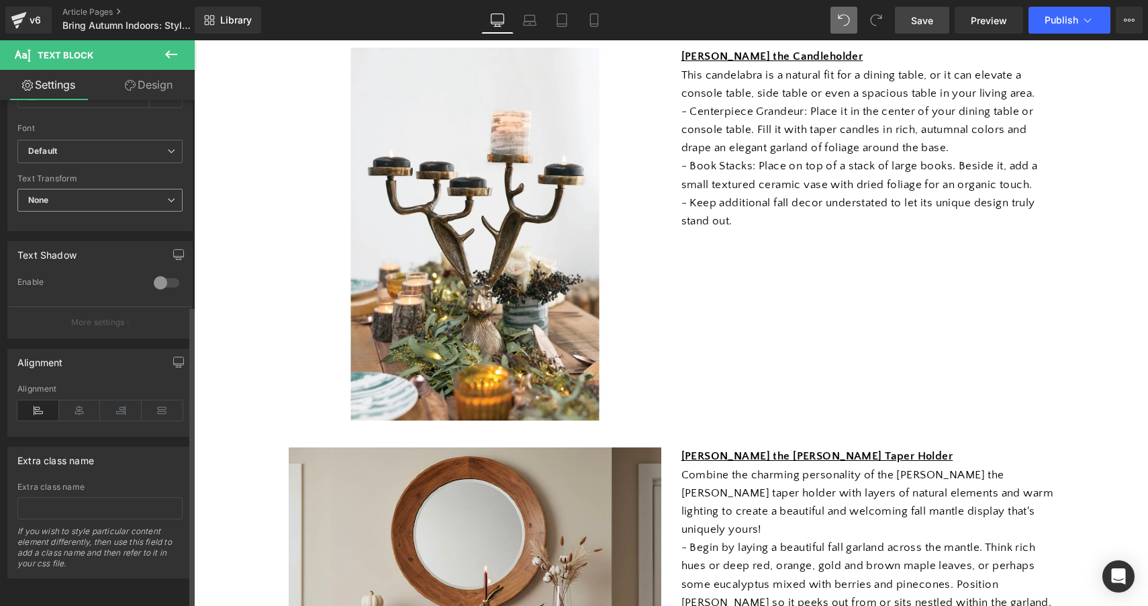
scroll to position [343, 0]
click at [78, 400] on icon at bounding box center [80, 410] width 42 height 20
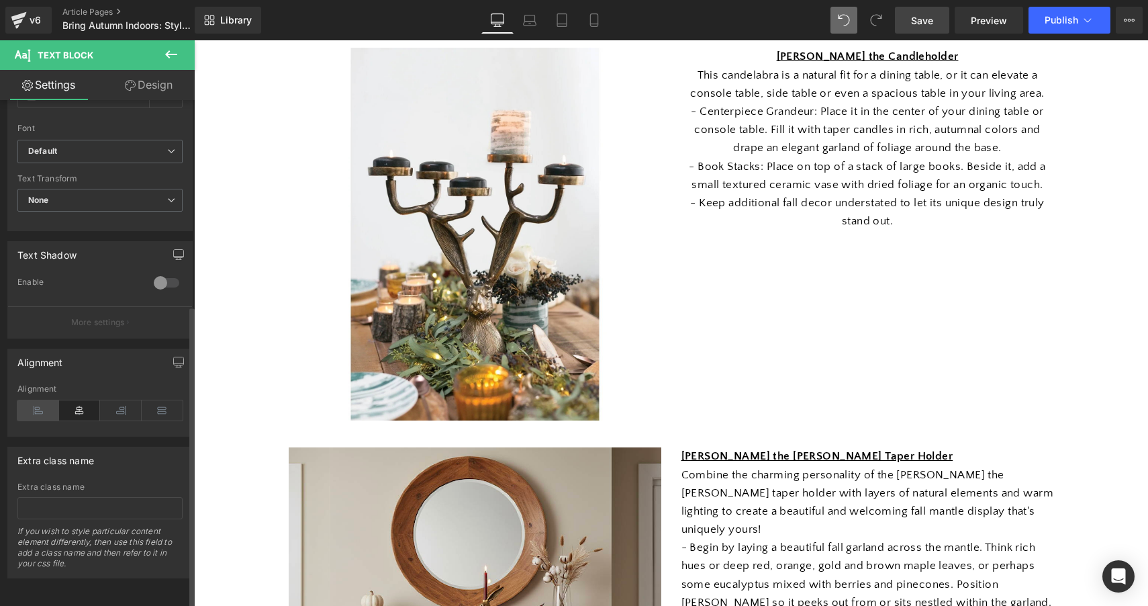
click at [36, 401] on icon at bounding box center [38, 410] width 42 height 20
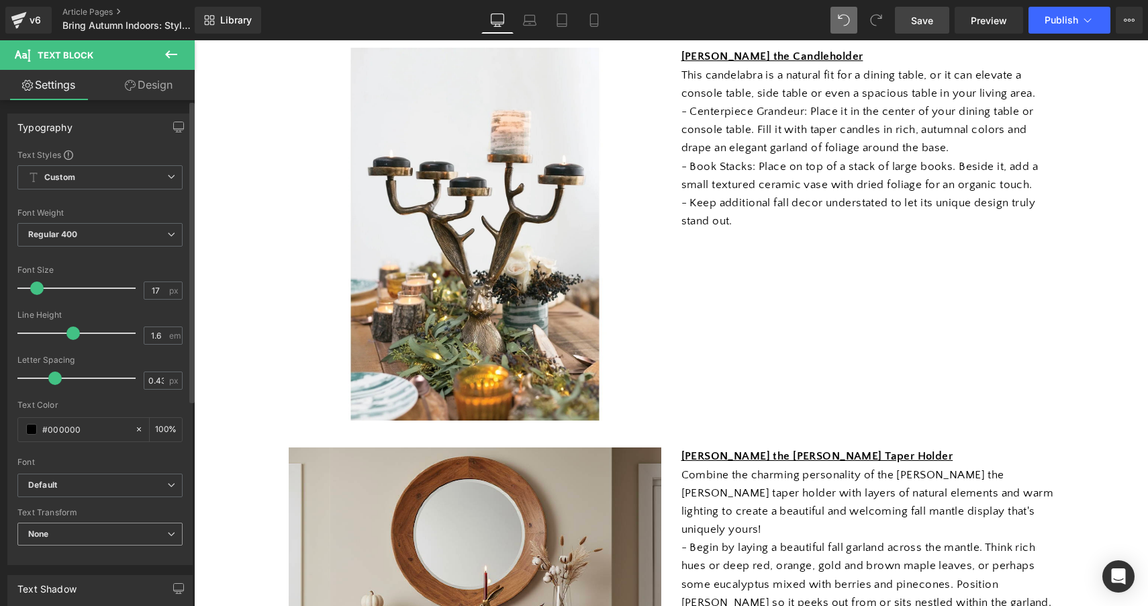
scroll to position [0, 0]
click at [146, 90] on link "Design" at bounding box center [148, 85] width 97 height 30
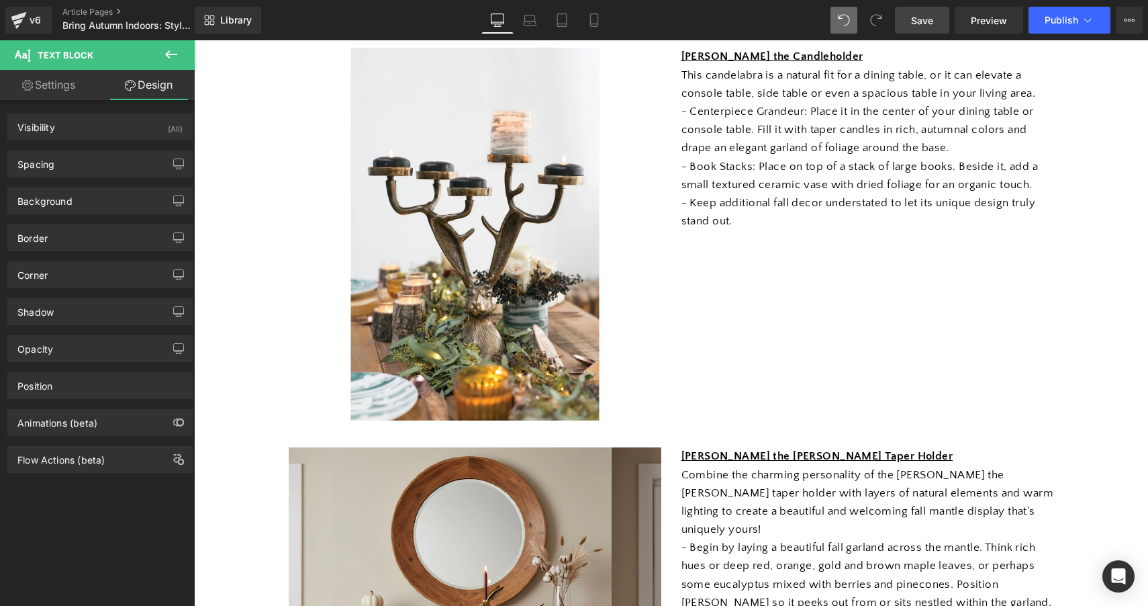
click at [68, 86] on link "Settings" at bounding box center [48, 85] width 97 height 30
type input "100"
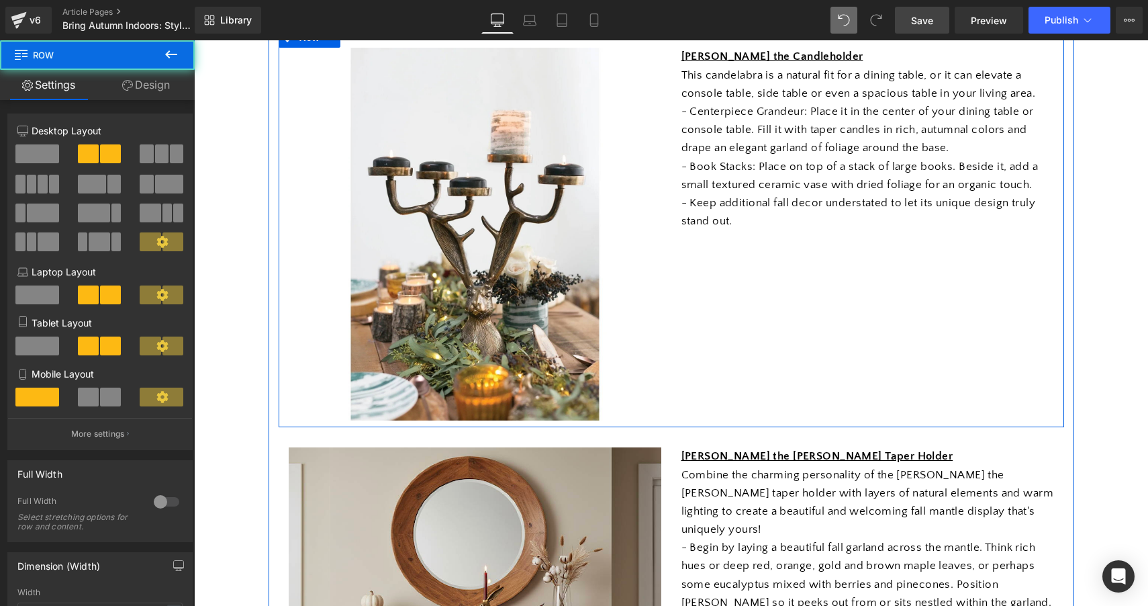
click at [722, 277] on div "Image [PERSON_NAME] the Candleholder This candelabra is a natural fit for a din…" at bounding box center [672, 228] width 786 height 400
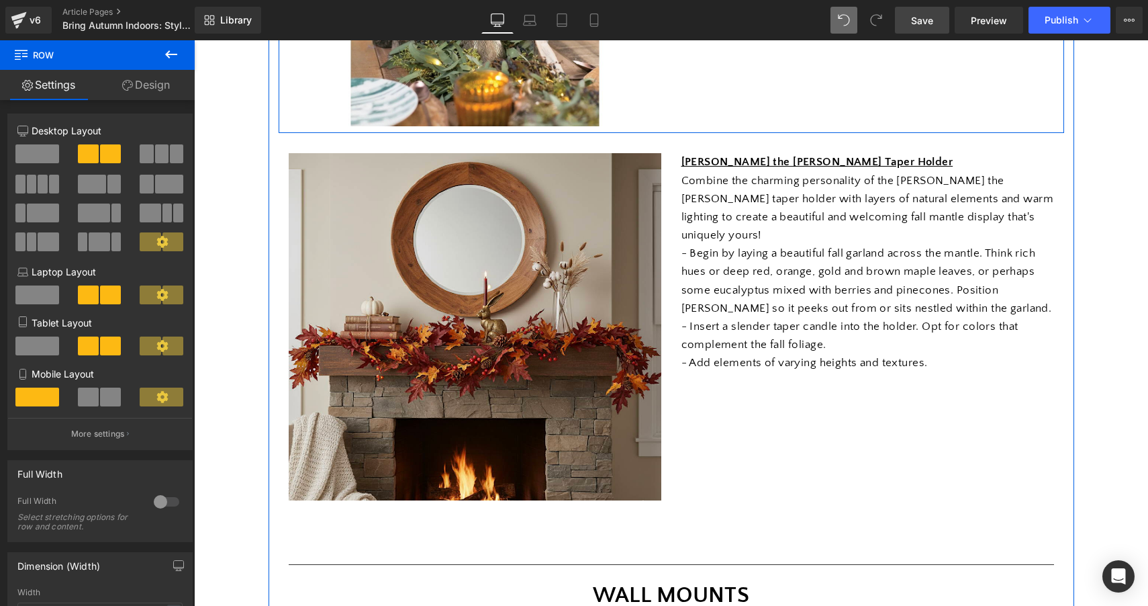
scroll to position [1004, 0]
click at [722, 250] on p "- Begin by laying a beautiful fall garland across the mantle. Think rich hues o…" at bounding box center [868, 280] width 373 height 73
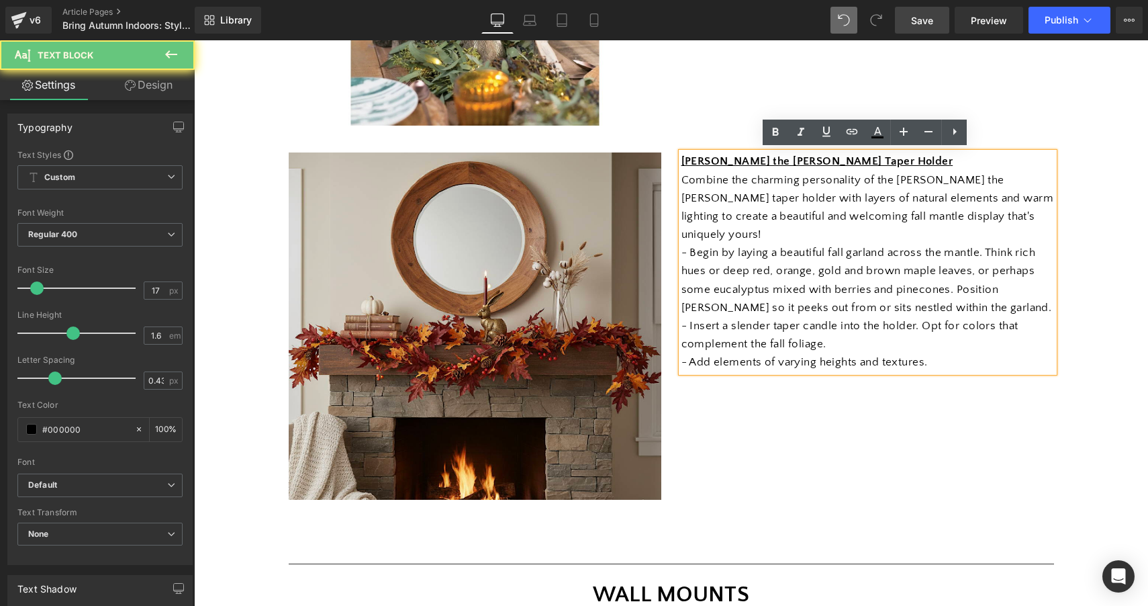
click at [722, 165] on p "[PERSON_NAME] the [PERSON_NAME] Taper Holder" at bounding box center [868, 161] width 373 height 18
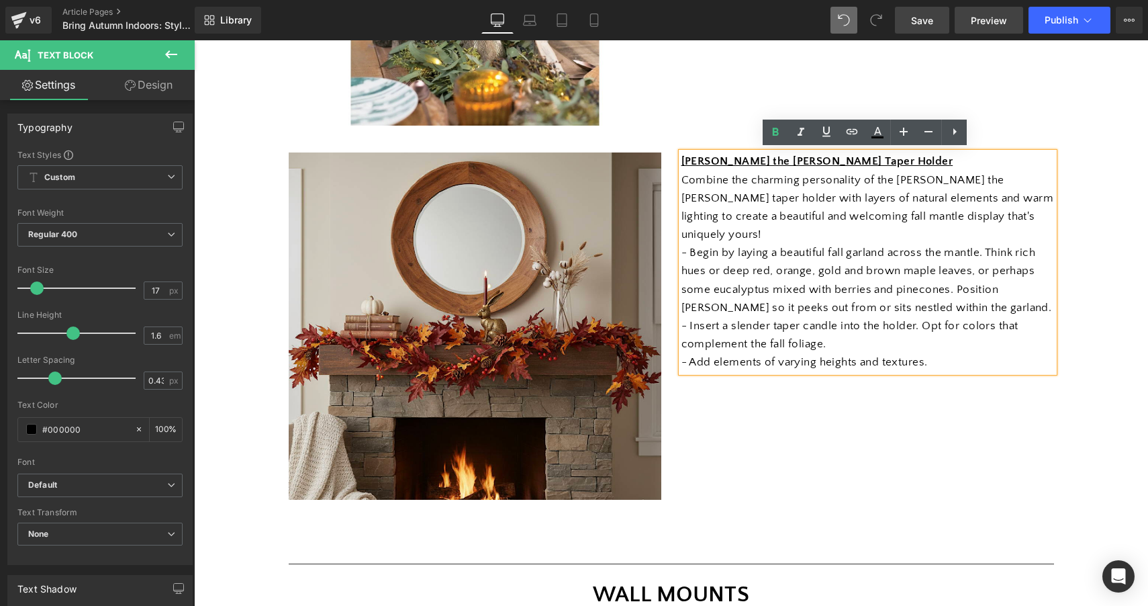
click at [722, 20] on span "Preview" at bounding box center [989, 20] width 36 height 14
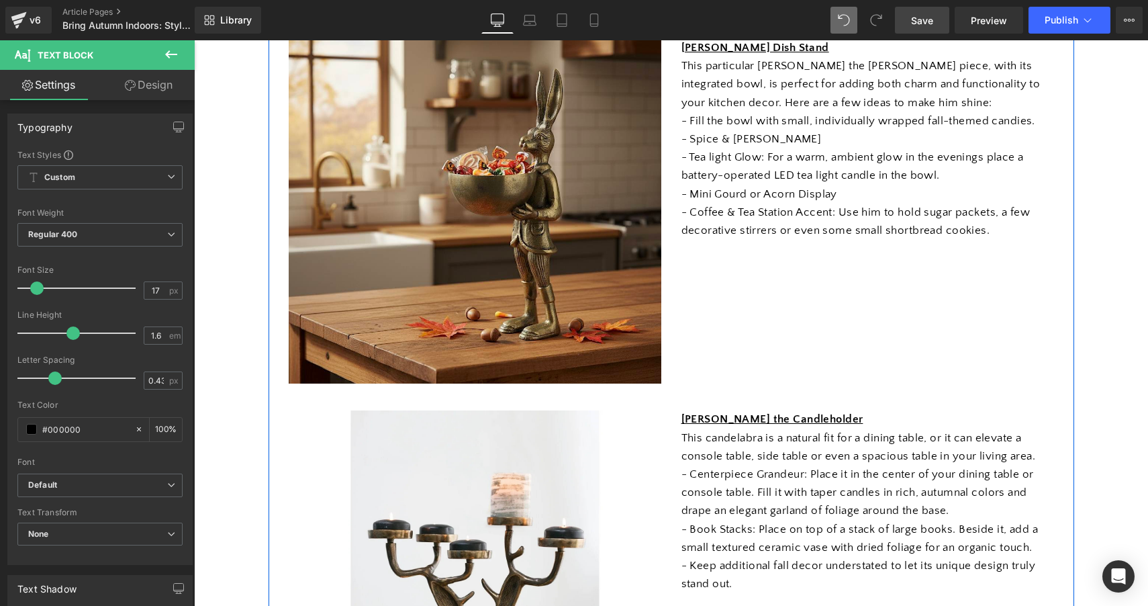
scroll to position [224, 0]
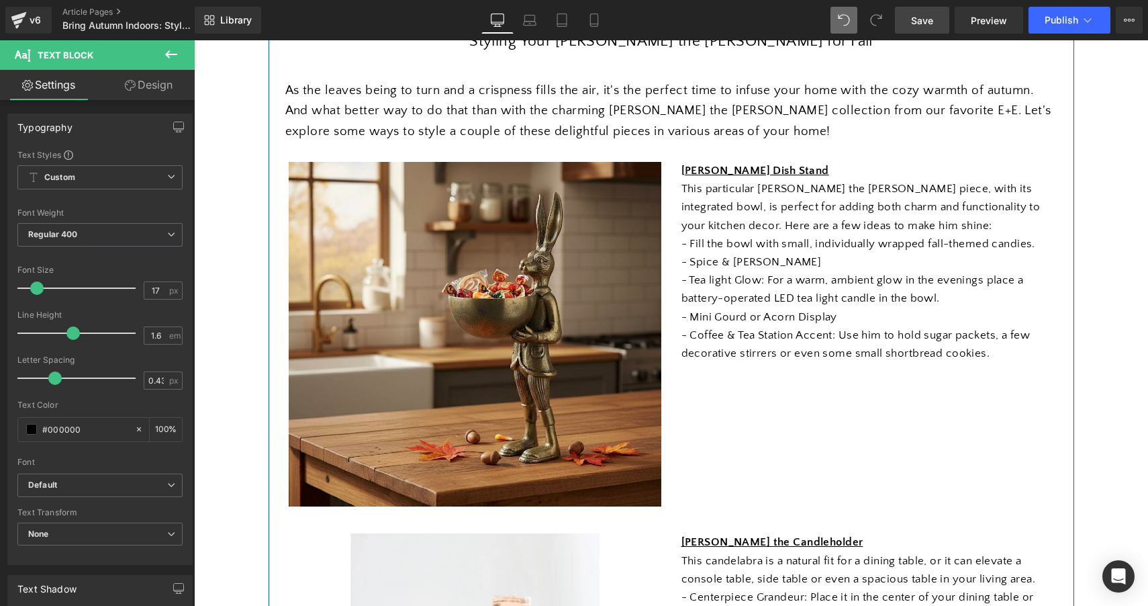
click at [722, 231] on p "This particular [PERSON_NAME] the [PERSON_NAME] piece, with its integrated bowl…" at bounding box center [868, 207] width 373 height 55
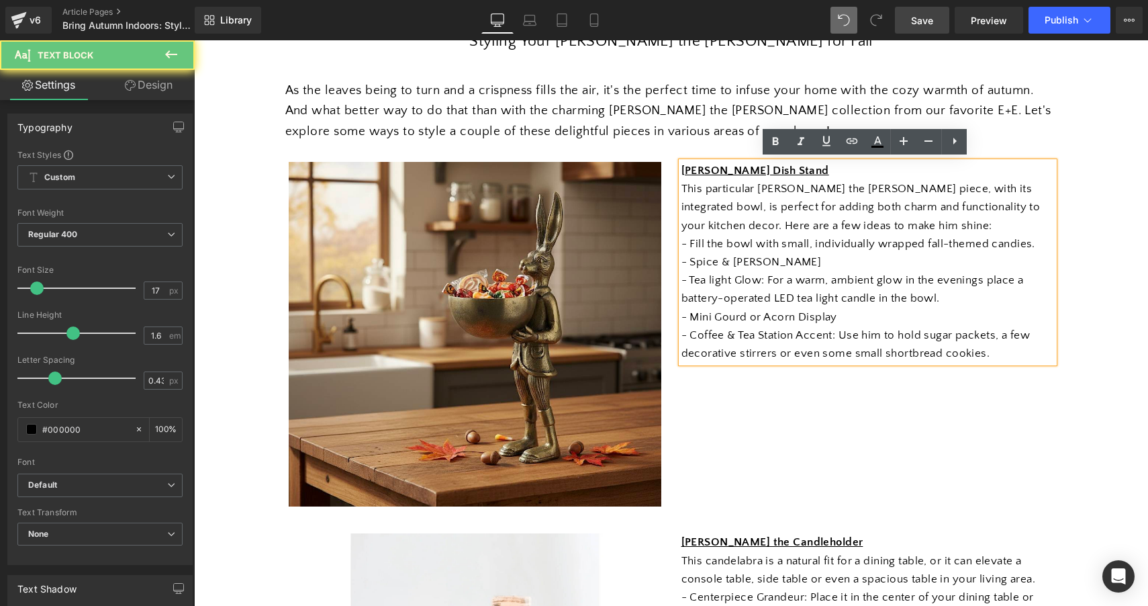
click at [716, 172] on strong "[PERSON_NAME] Dish Stand" at bounding box center [756, 171] width 148 height 12
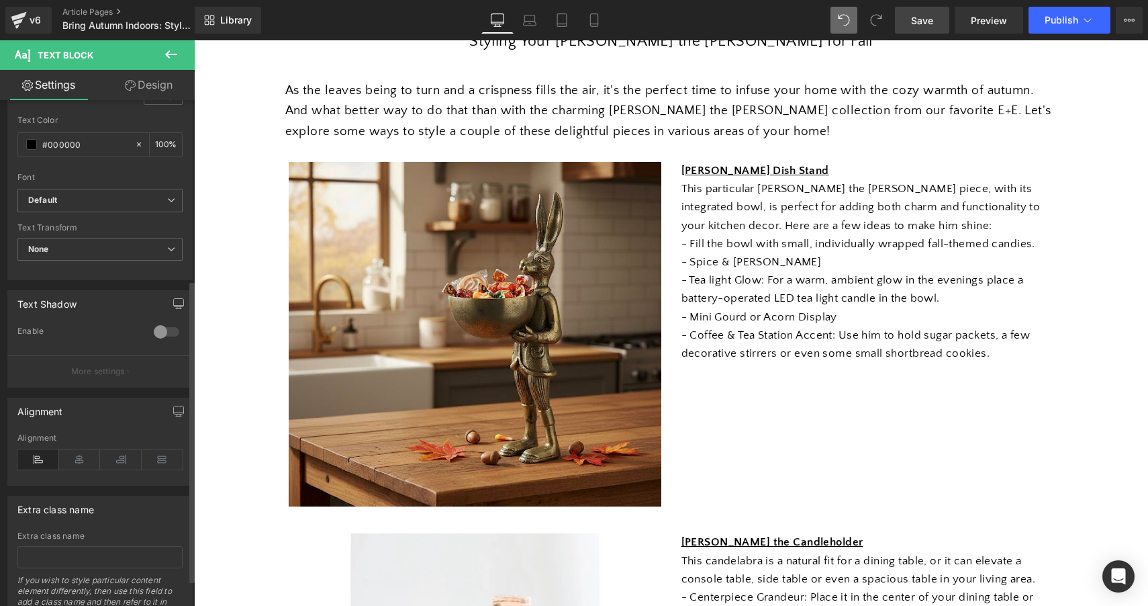
scroll to position [308, 0]
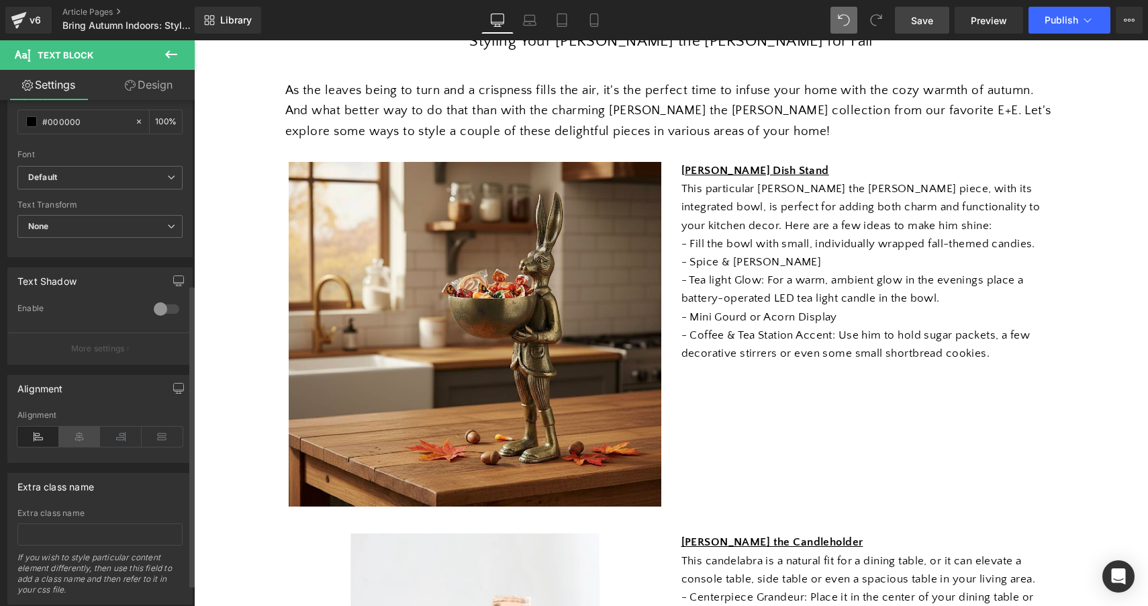
click at [77, 432] on icon at bounding box center [80, 436] width 42 height 20
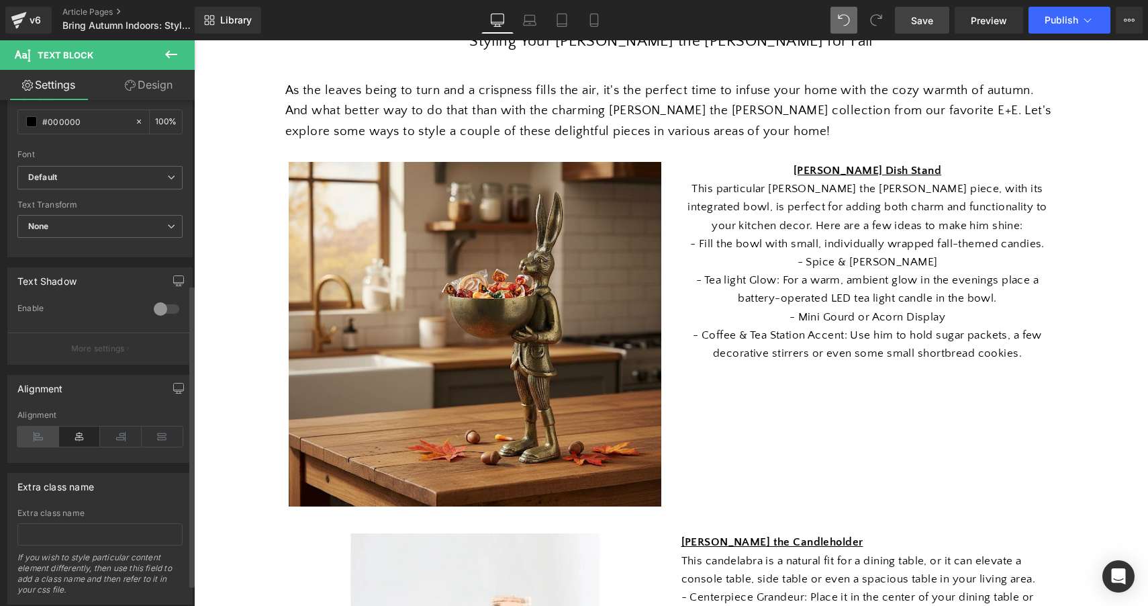
click at [45, 431] on icon at bounding box center [38, 436] width 42 height 20
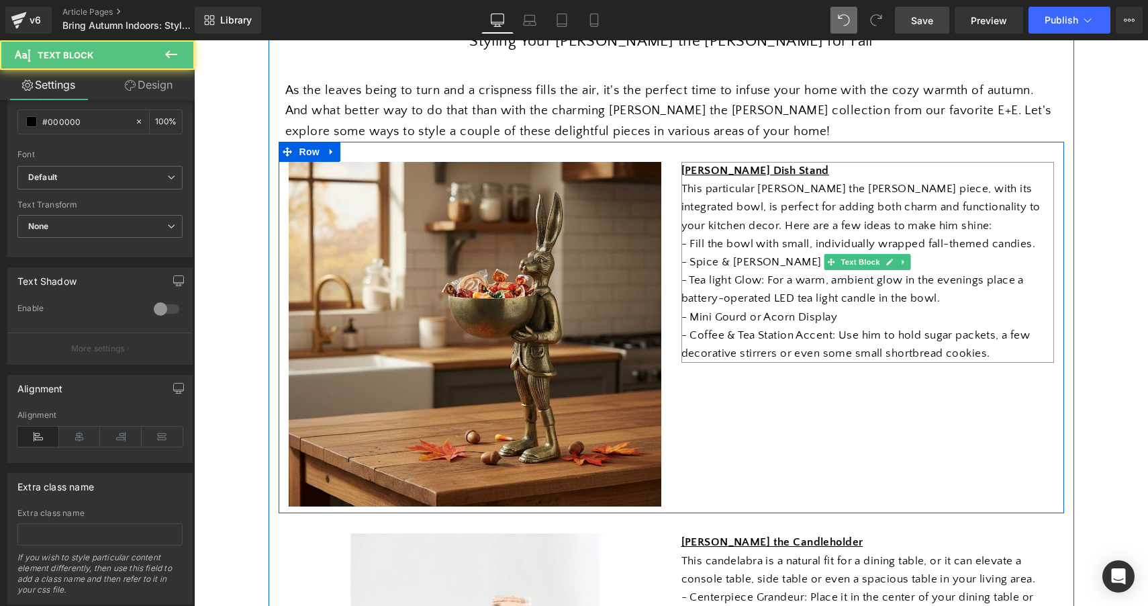
click at [722, 173] on strong "[PERSON_NAME] Dish Stand" at bounding box center [756, 171] width 148 height 12
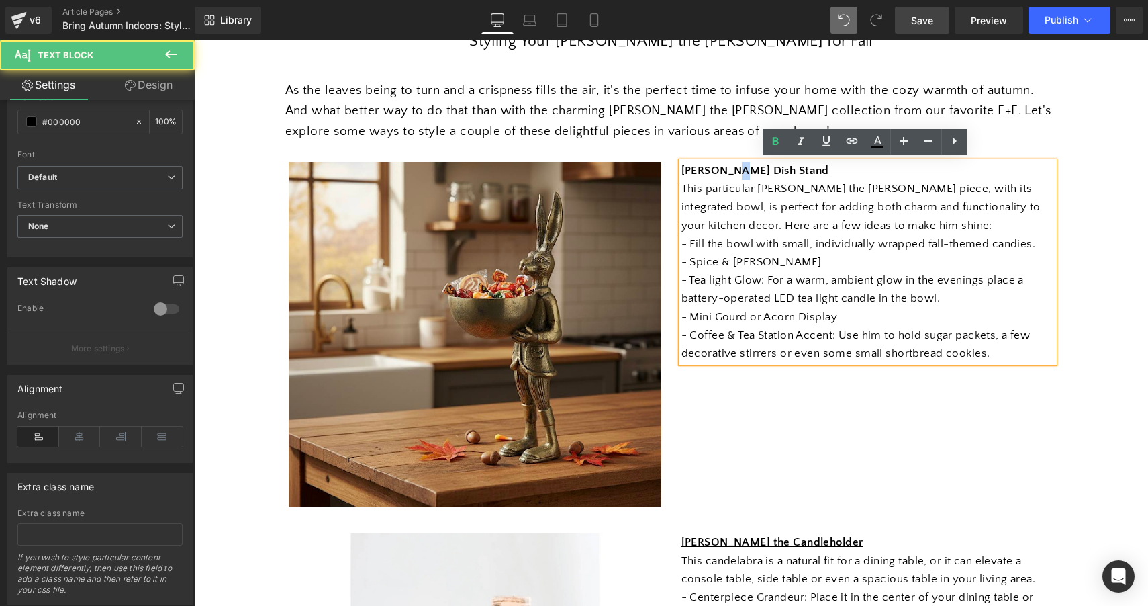
click at [722, 173] on strong "[PERSON_NAME] Dish Stand" at bounding box center [756, 171] width 148 height 12
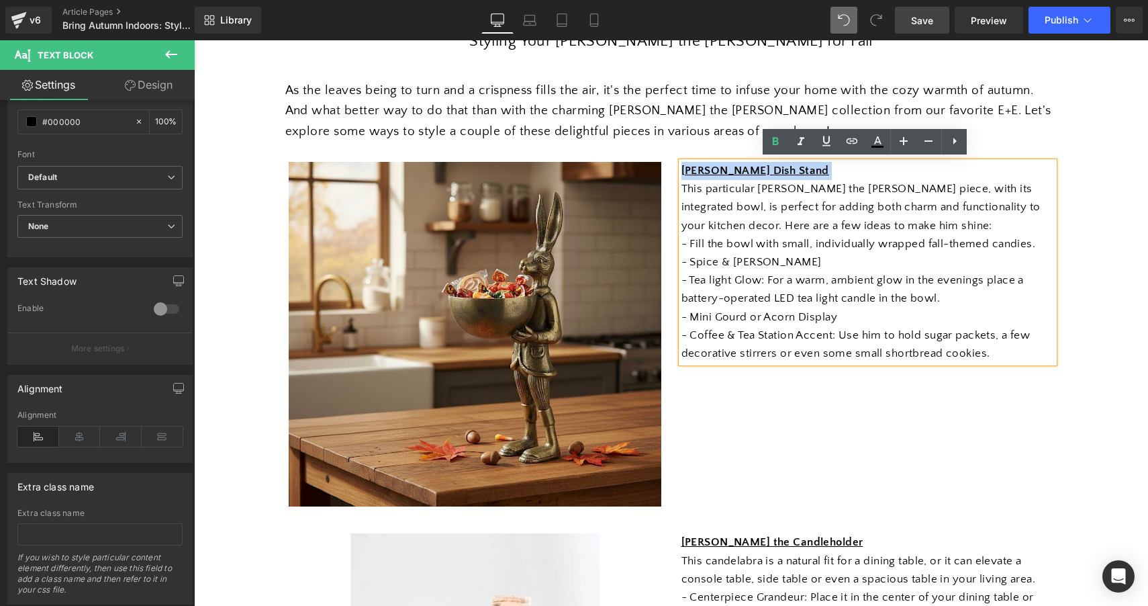
click at [722, 173] on strong "[PERSON_NAME] Dish Stand" at bounding box center [756, 171] width 148 height 12
click at [722, 140] on icon at bounding box center [954, 141] width 3 height 7
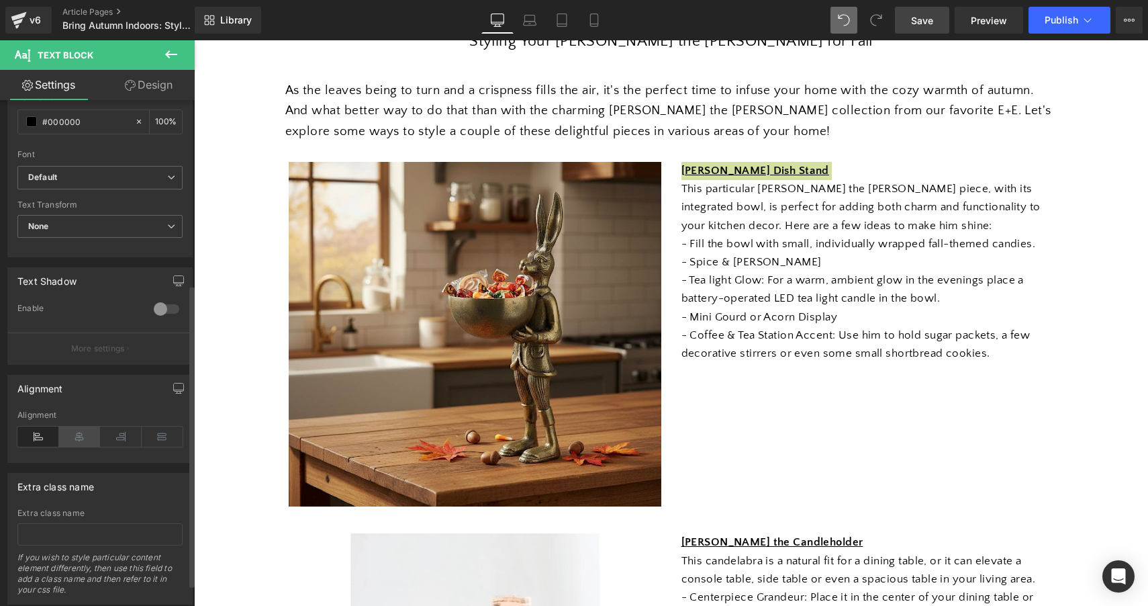
click at [80, 442] on icon at bounding box center [80, 436] width 42 height 20
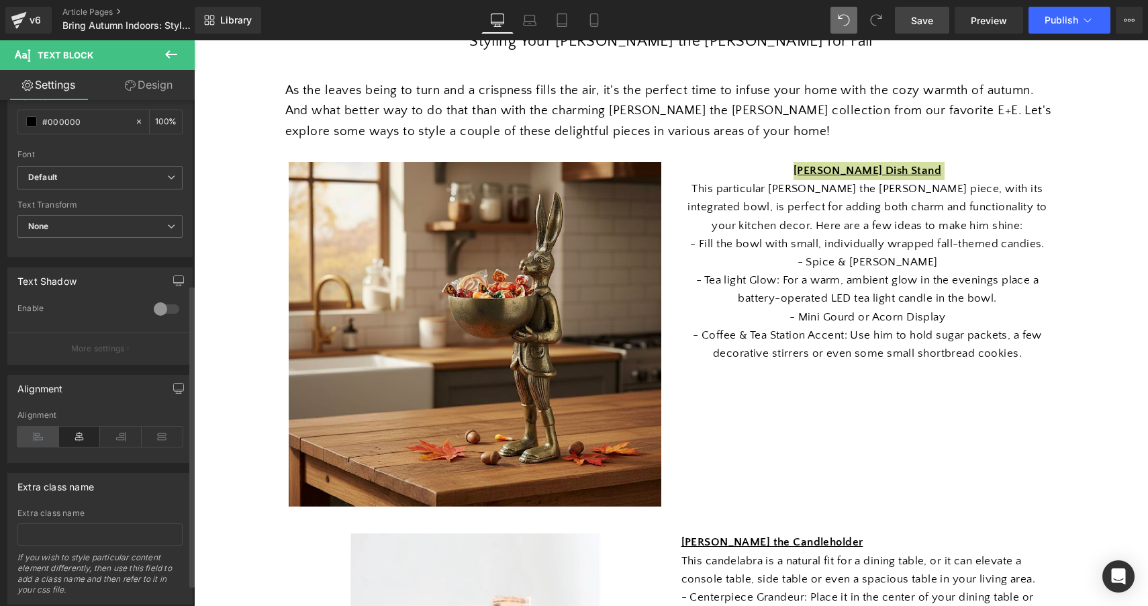
click at [44, 434] on icon at bounding box center [38, 436] width 42 height 20
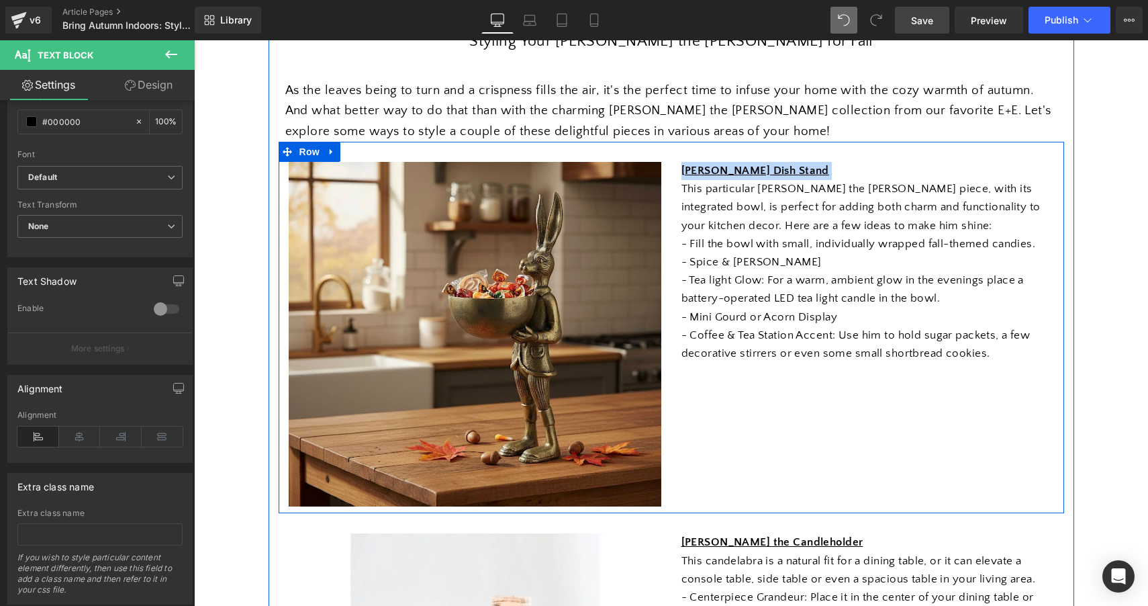
click at [722, 385] on div "Image [PERSON_NAME] Dish Stand This particular [PERSON_NAME] the [PERSON_NAME] …" at bounding box center [672, 327] width 786 height 371
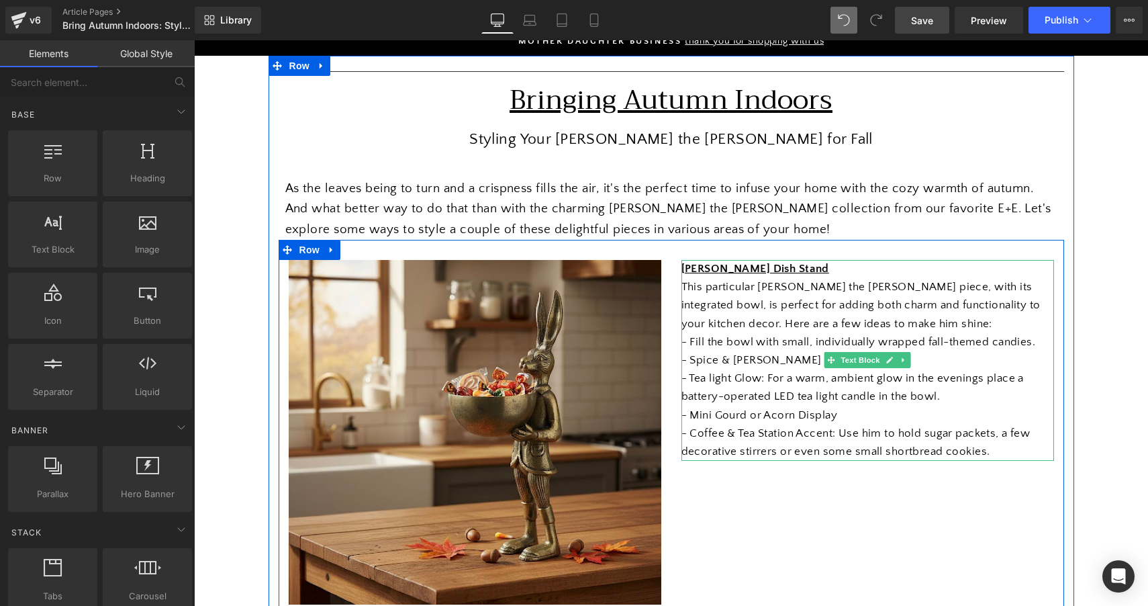
scroll to position [100, 0]
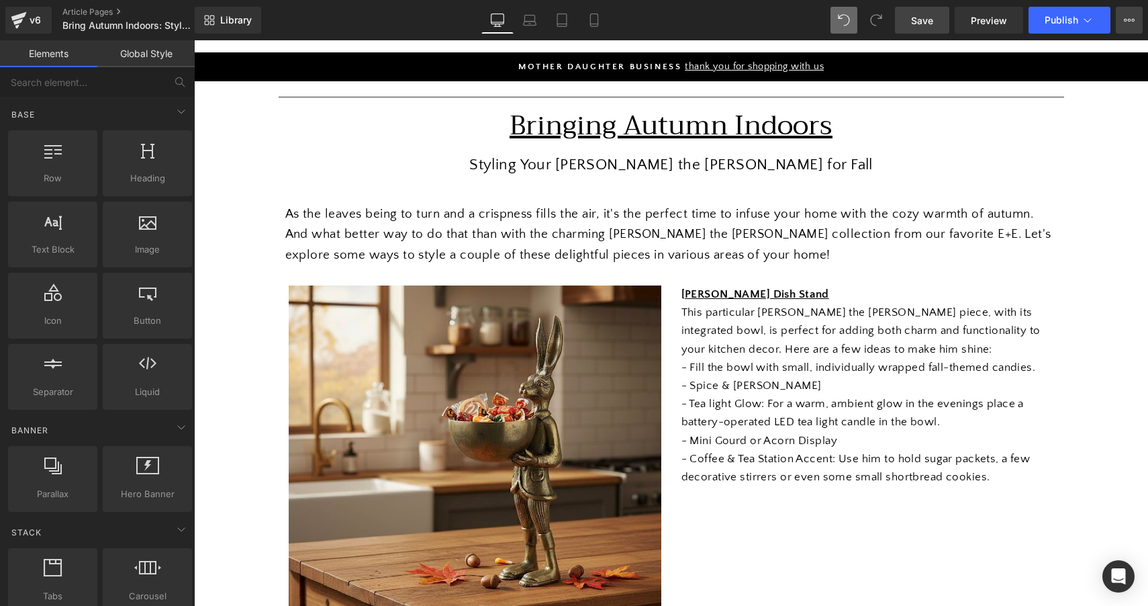
click at [722, 28] on button "View Live Page View with current Template Save Template to Library Schedule Pub…" at bounding box center [1129, 20] width 27 height 27
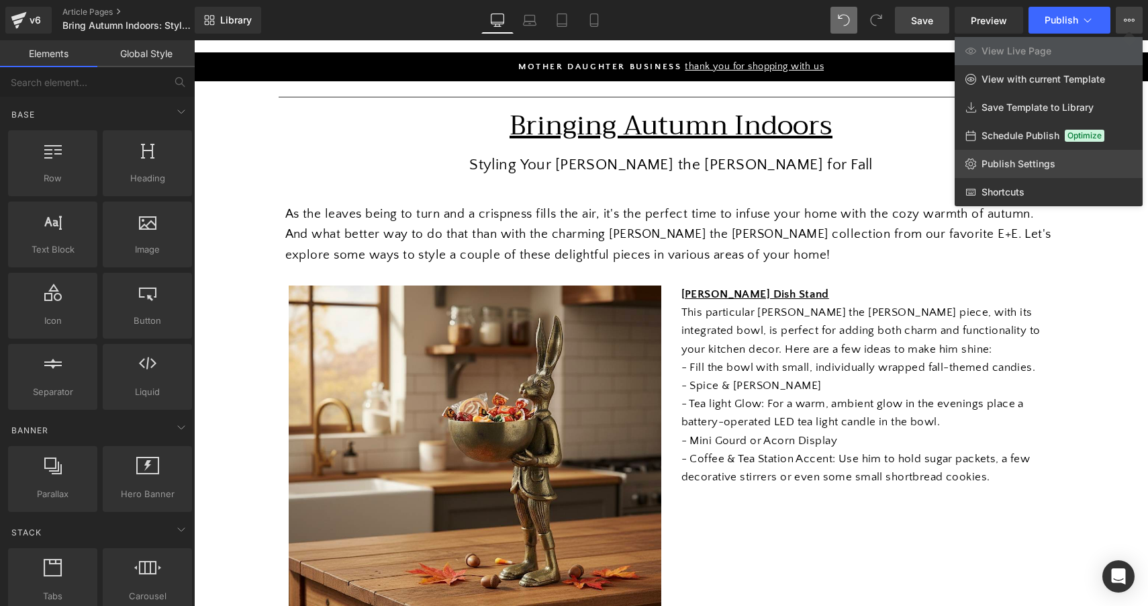
click at [722, 162] on span "Publish Settings" at bounding box center [1019, 164] width 74 height 12
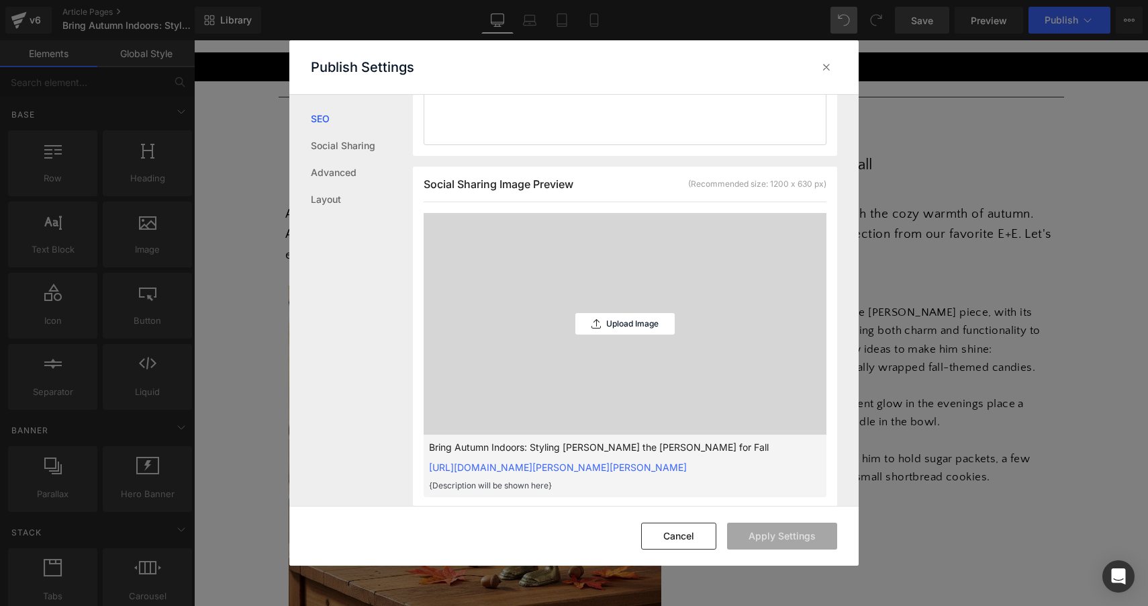
scroll to position [308, 0]
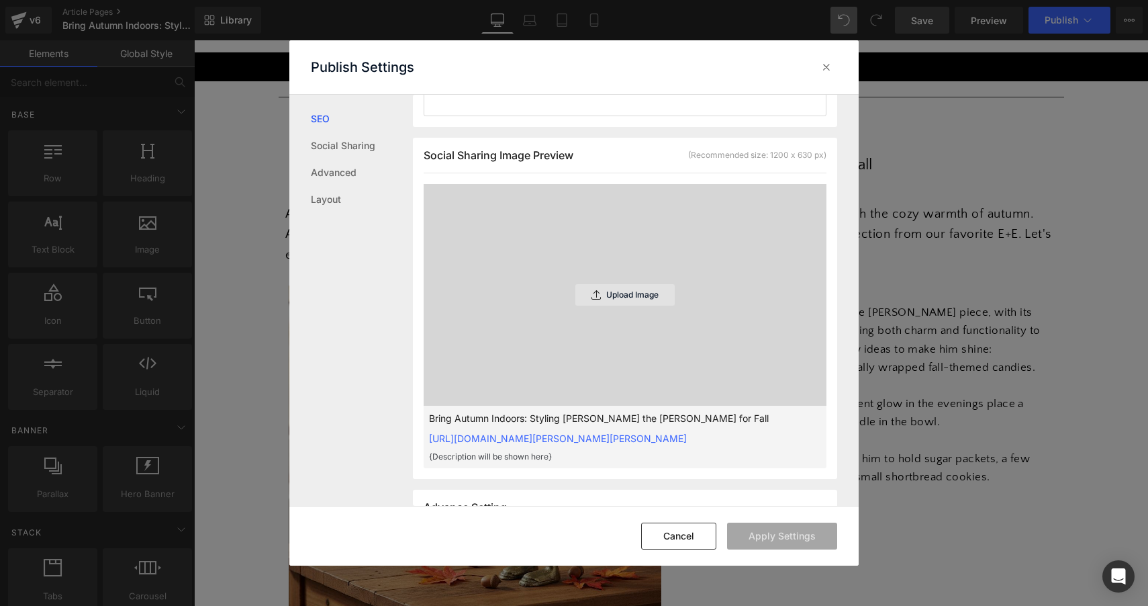
click at [615, 299] on p "Upload Image" at bounding box center [632, 294] width 52 height 9
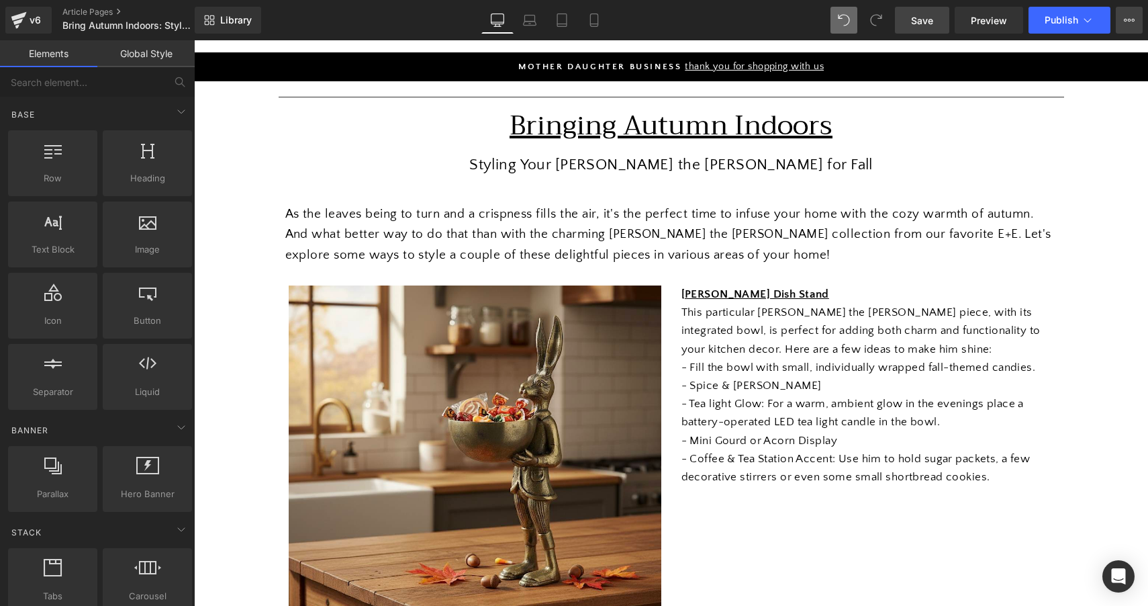
click at [722, 25] on icon at bounding box center [1129, 20] width 11 height 11
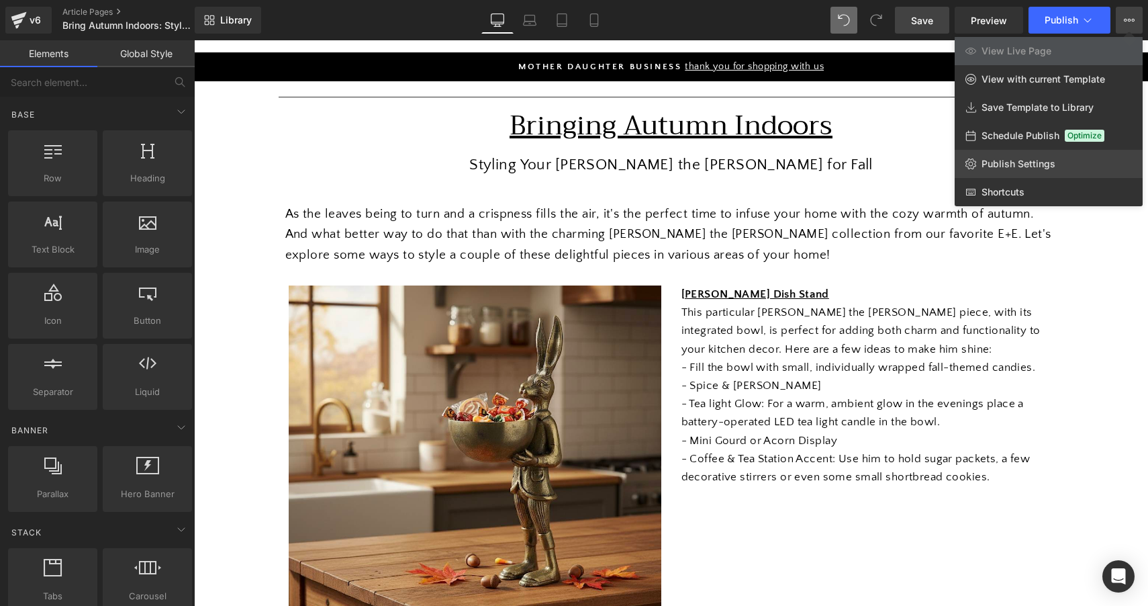
click at [722, 157] on link "Publish Settings" at bounding box center [1049, 164] width 188 height 28
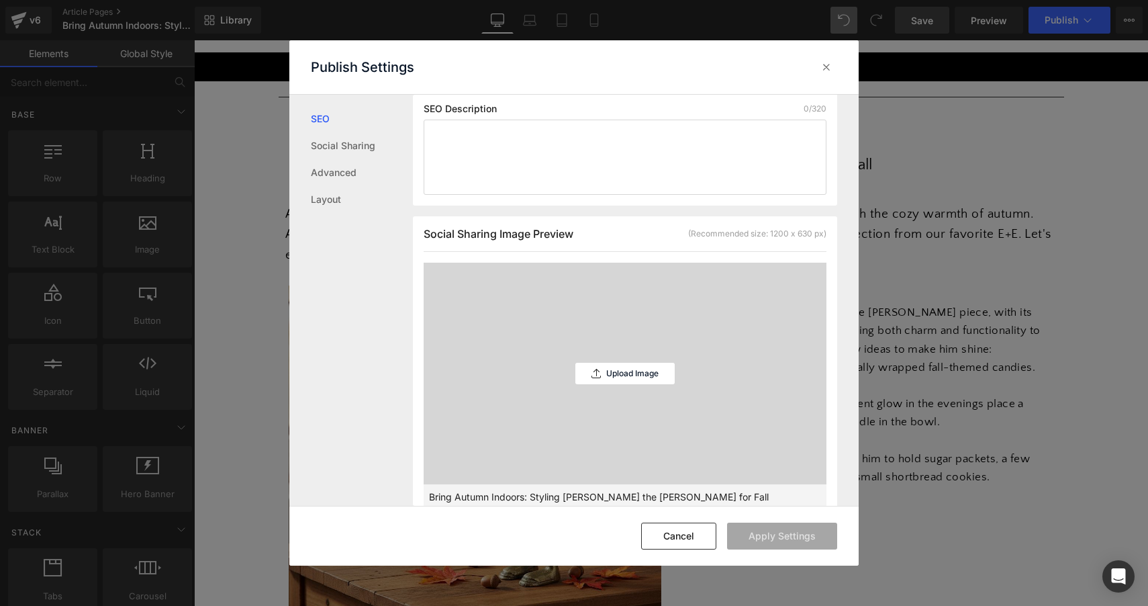
scroll to position [234, 0]
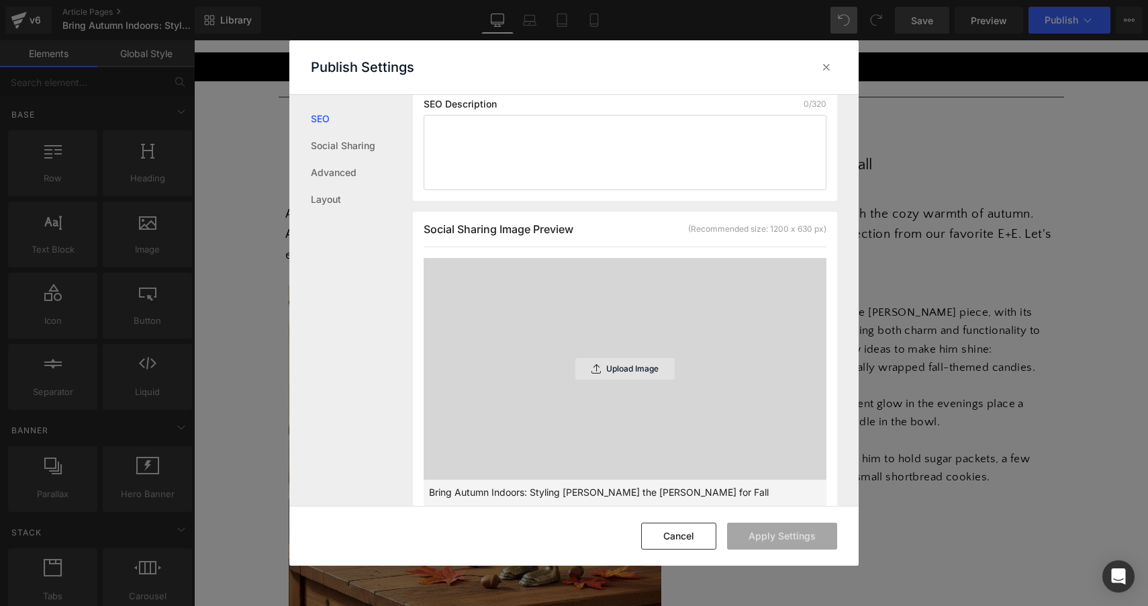
click at [608, 373] on p "Upload Image" at bounding box center [632, 368] width 52 height 9
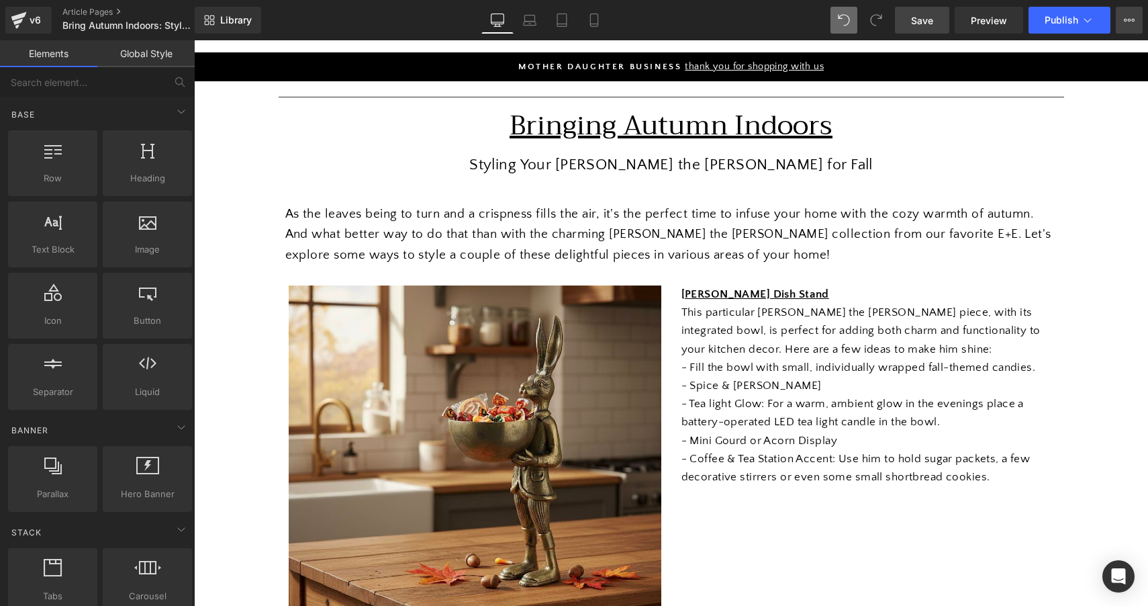
click at [722, 19] on icon at bounding box center [1133, 20] width 3 height 3
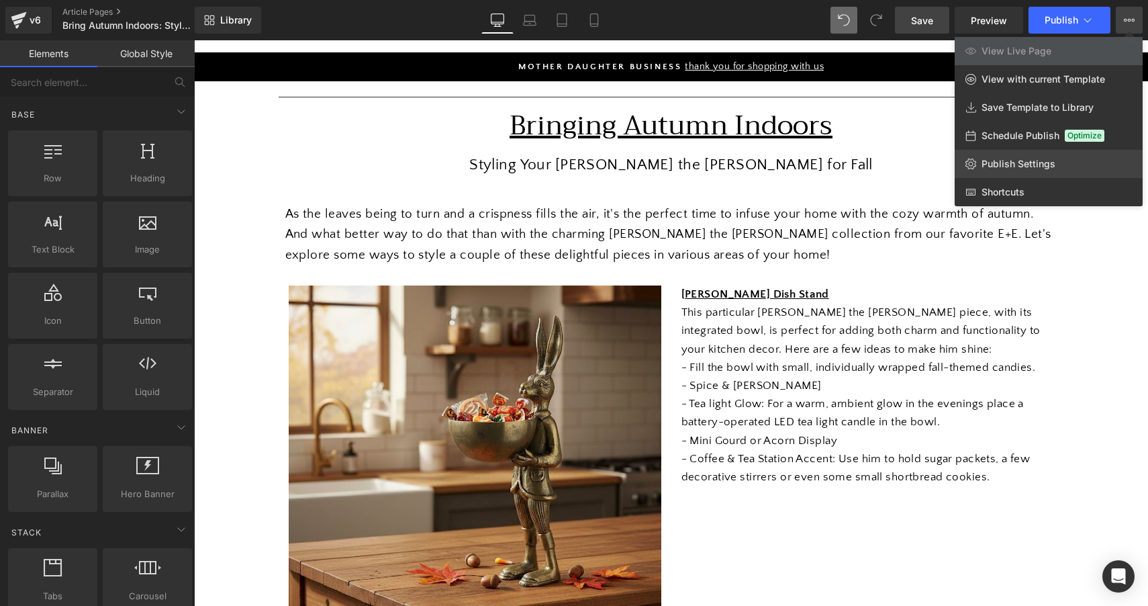
click at [722, 165] on span "Publish Settings" at bounding box center [1019, 164] width 74 height 12
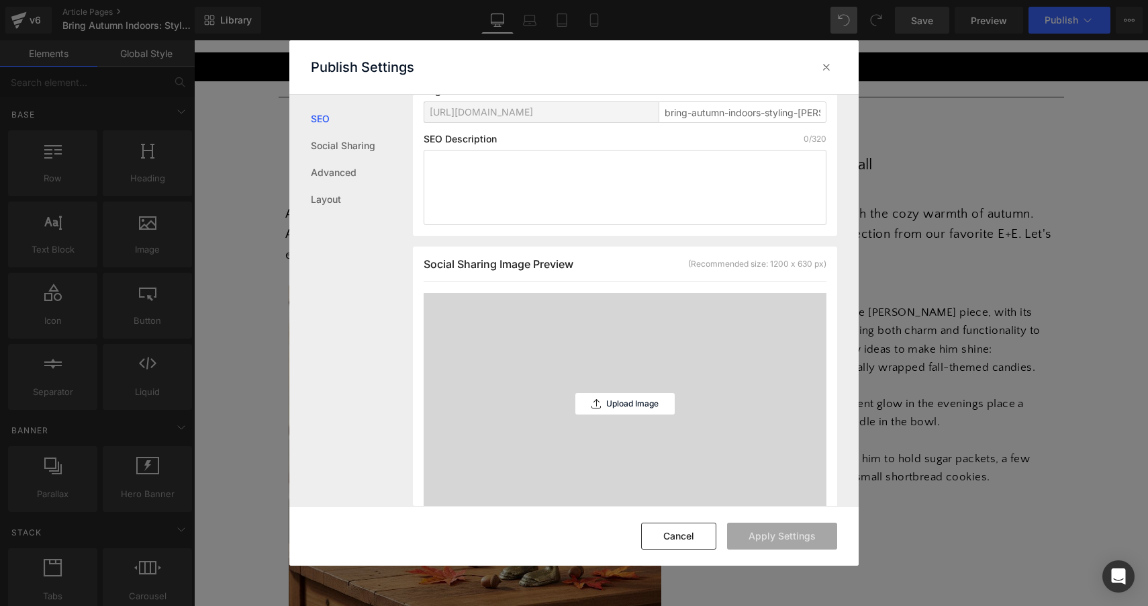
scroll to position [225, 0]
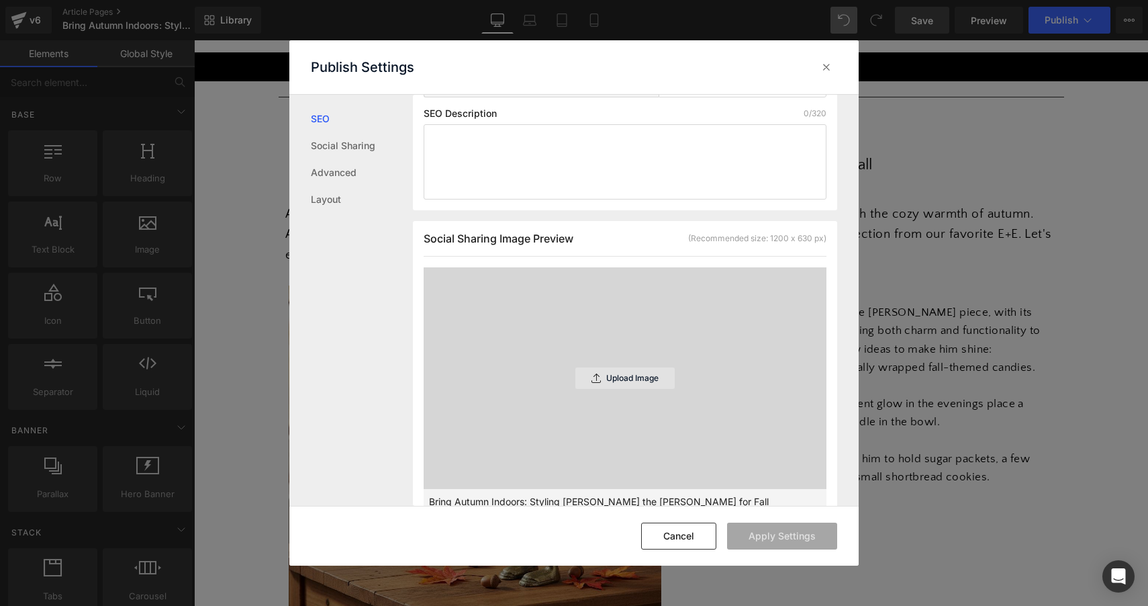
click at [626, 383] on p "Upload Image" at bounding box center [632, 377] width 52 height 9
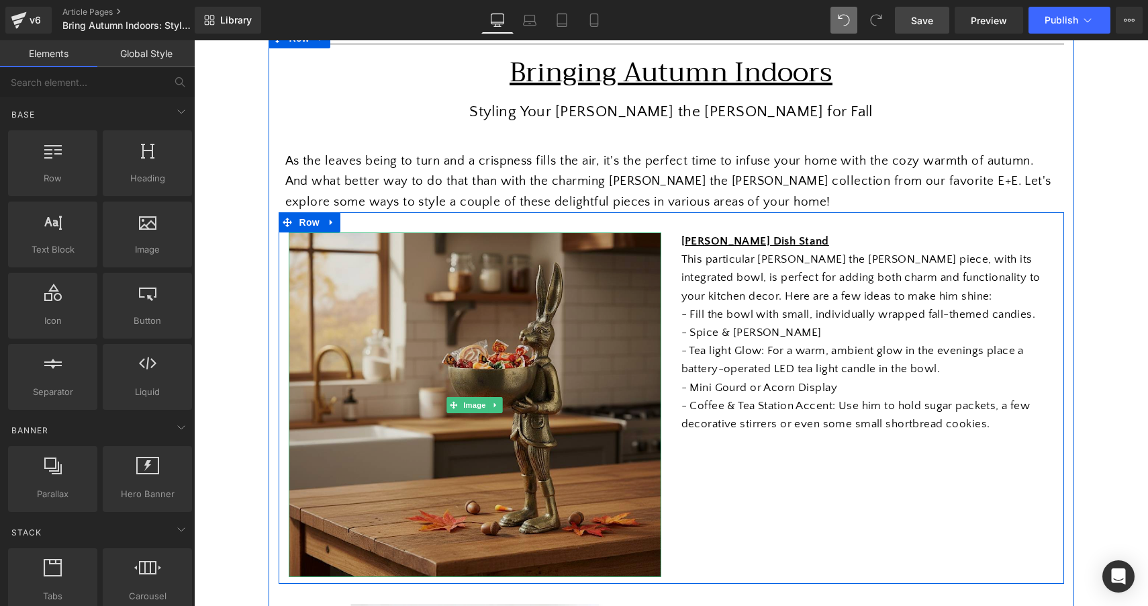
scroll to position [160, 0]
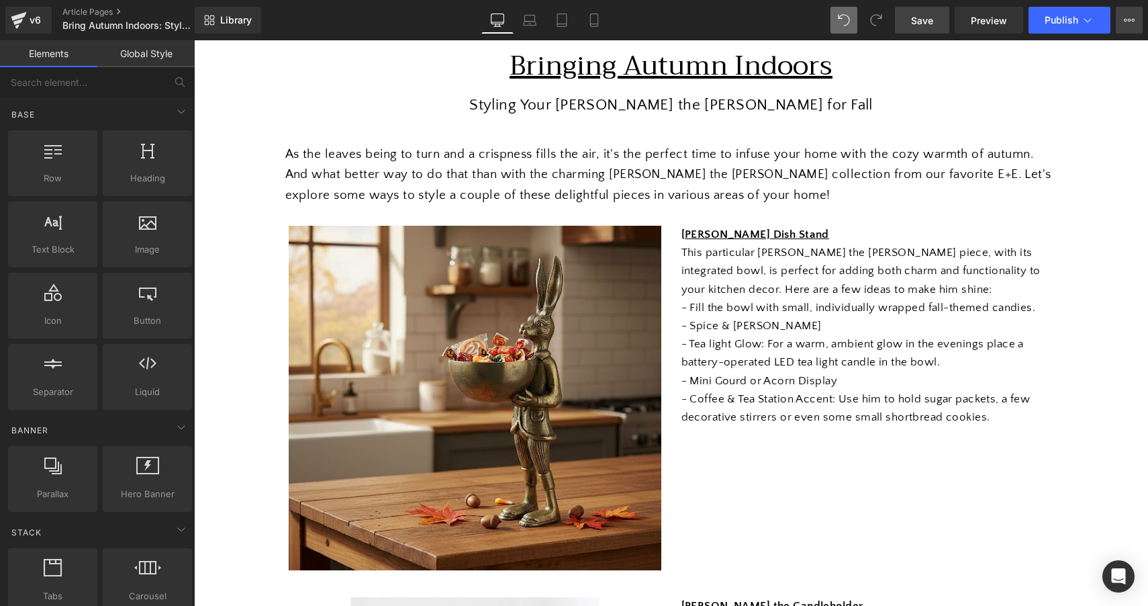
click at [722, 19] on icon at bounding box center [1129, 20] width 11 height 11
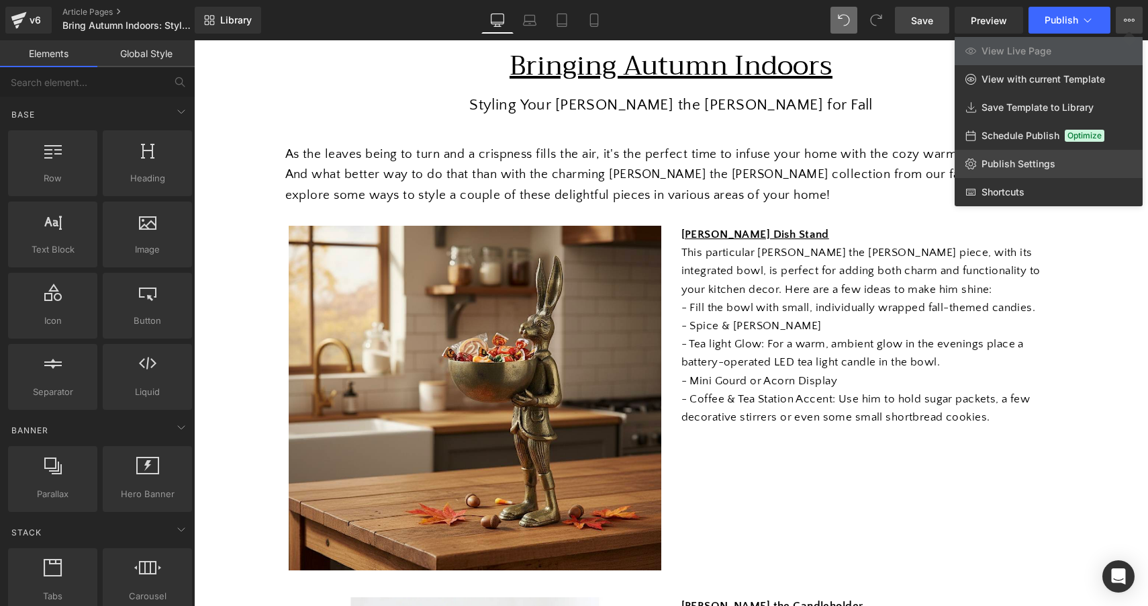
click at [722, 162] on span "Publish Settings" at bounding box center [1019, 164] width 74 height 12
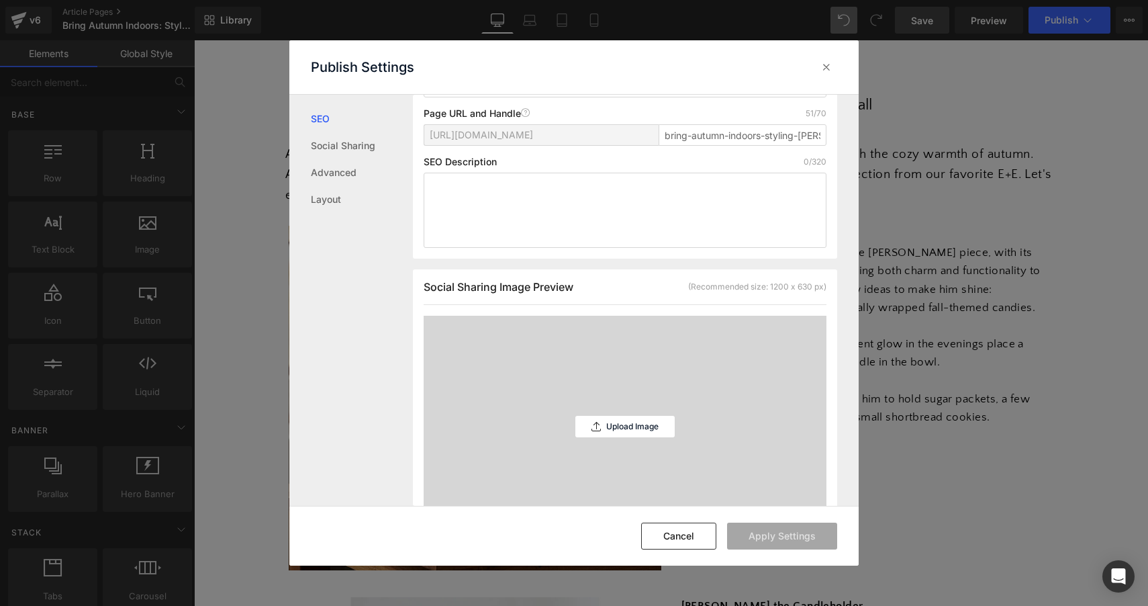
scroll to position [197, 0]
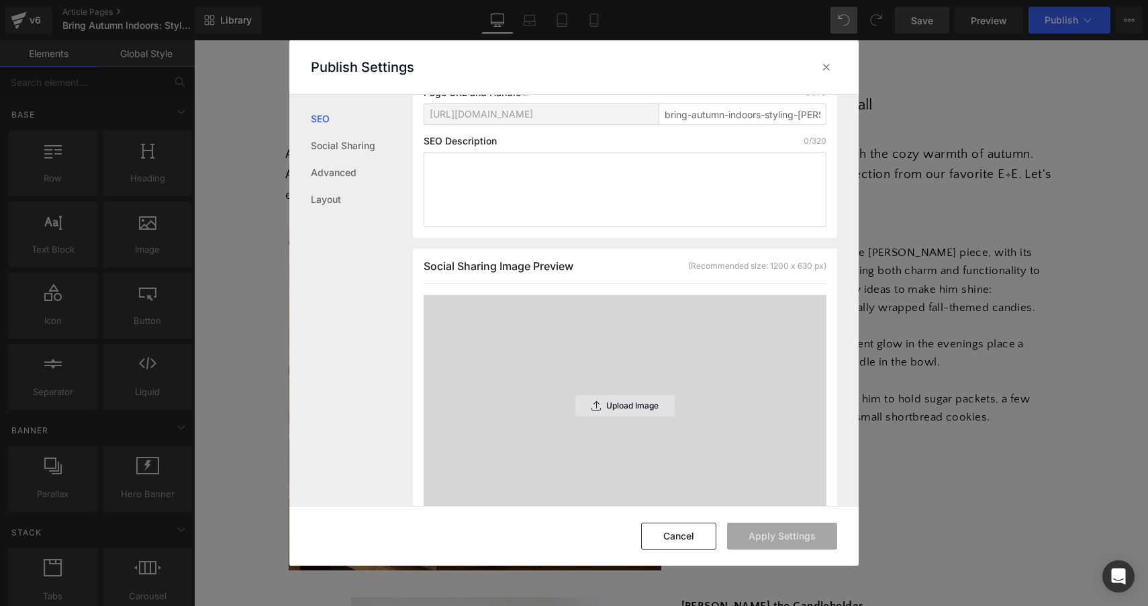
click at [612, 410] on p "Upload Image" at bounding box center [632, 405] width 52 height 9
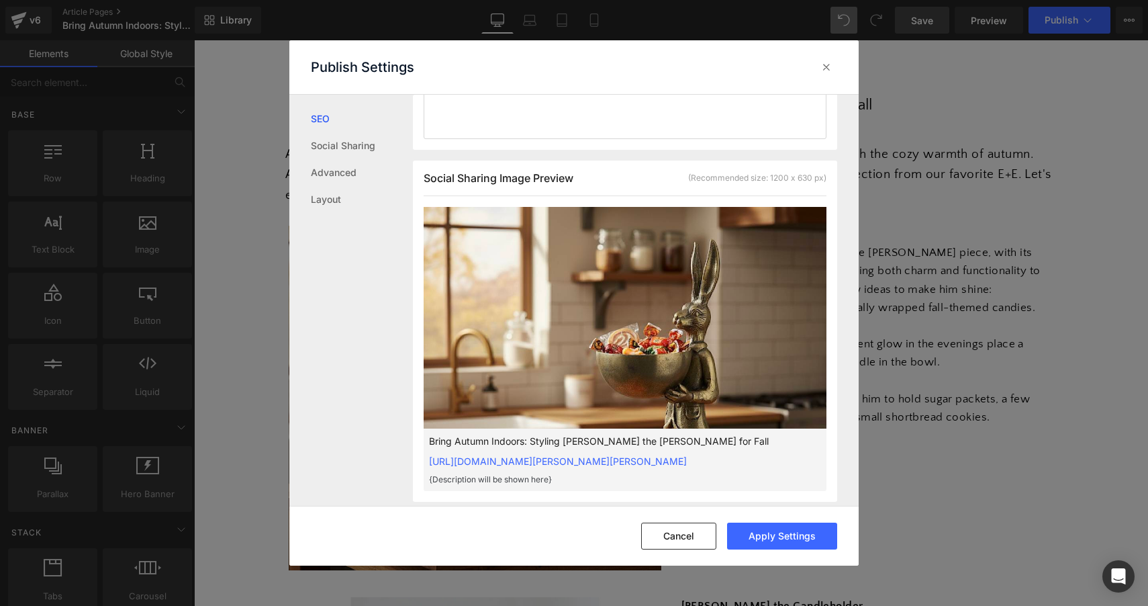
scroll to position [293, 0]
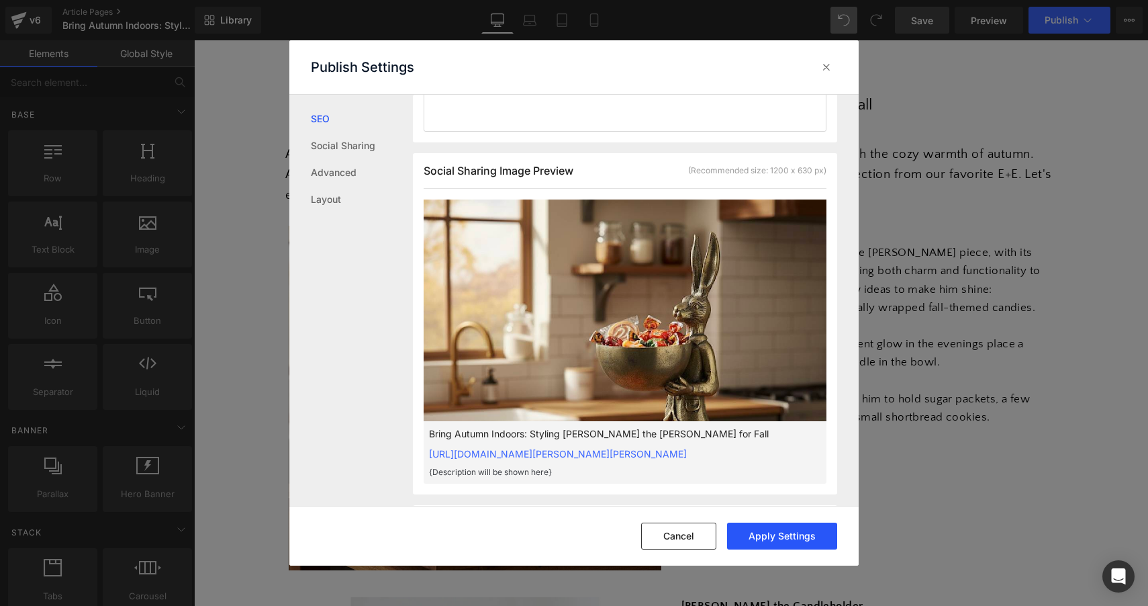
click at [722, 536] on button "Apply Settings" at bounding box center [782, 535] width 110 height 27
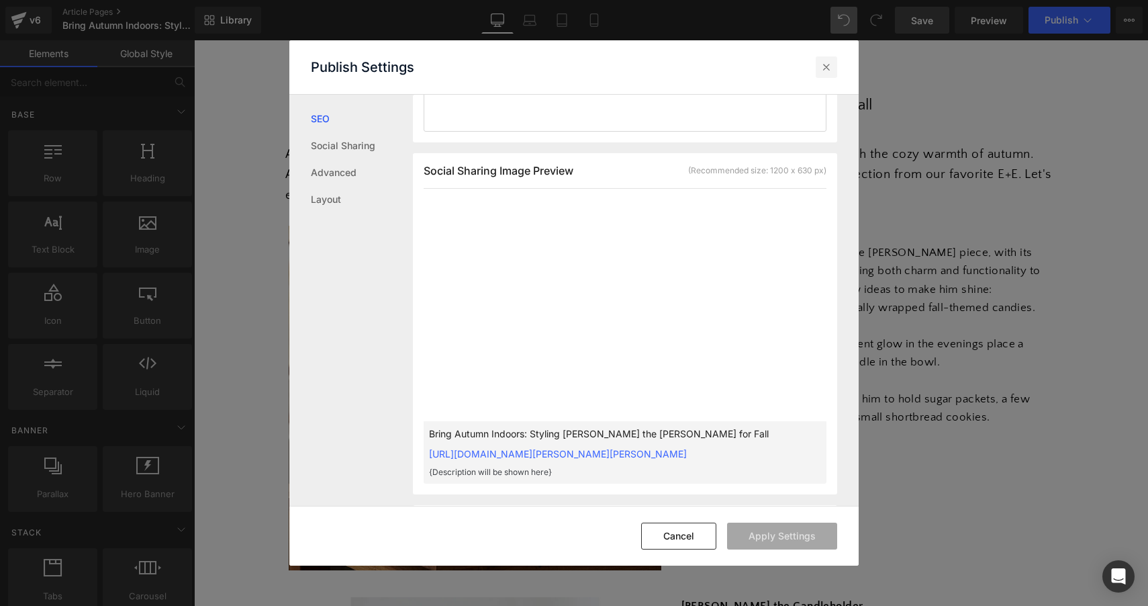
click at [722, 69] on icon at bounding box center [826, 66] width 13 height 13
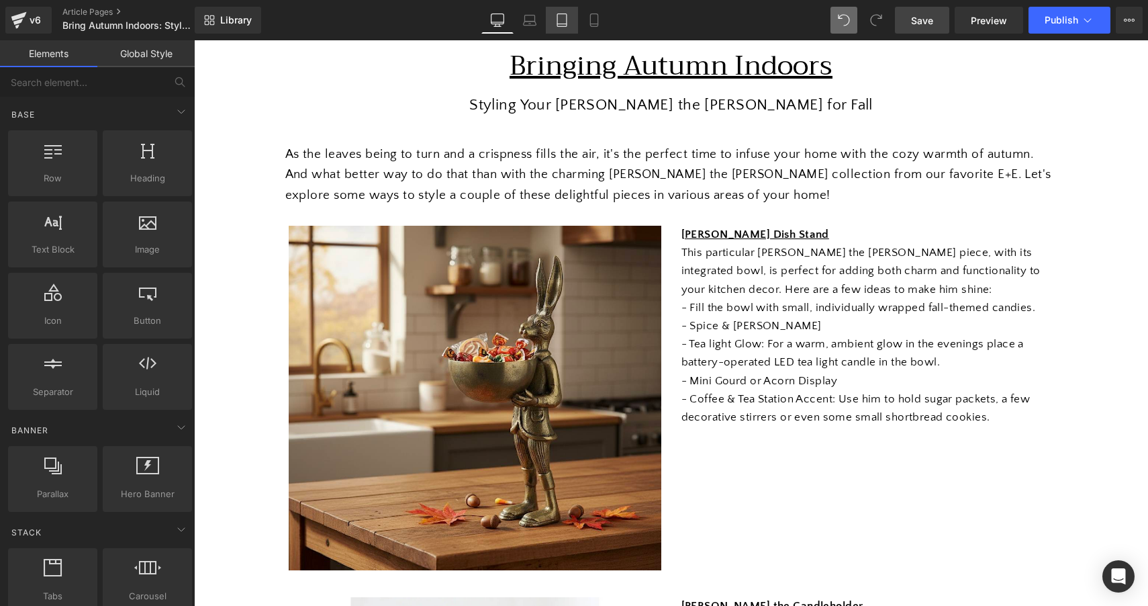
click at [559, 12] on link "Tablet" at bounding box center [562, 20] width 32 height 27
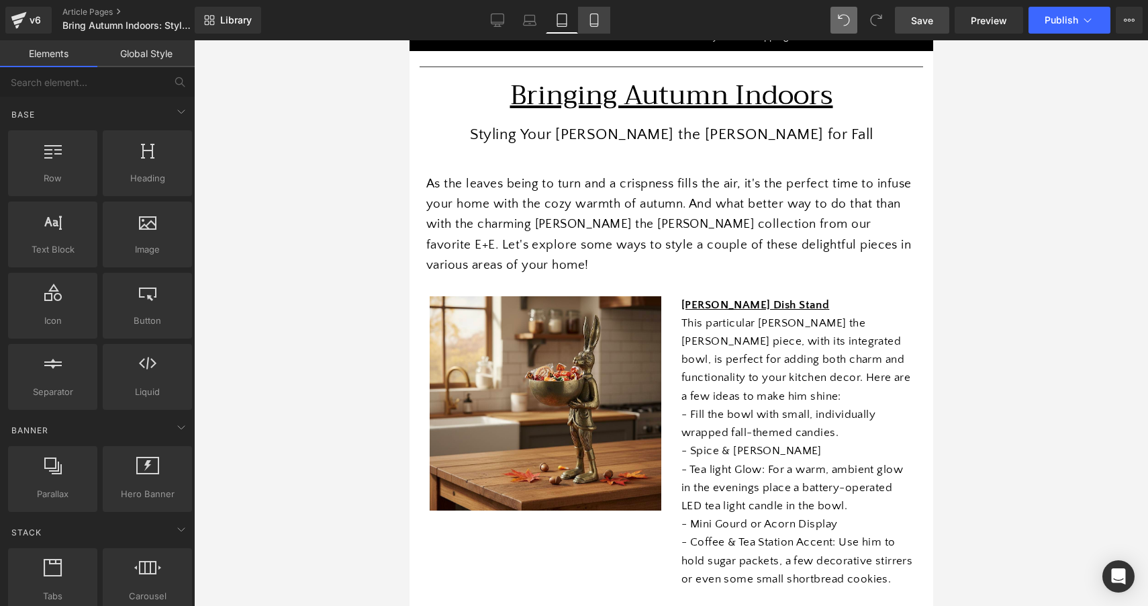
click at [594, 28] on link "Mobile" at bounding box center [594, 20] width 32 height 27
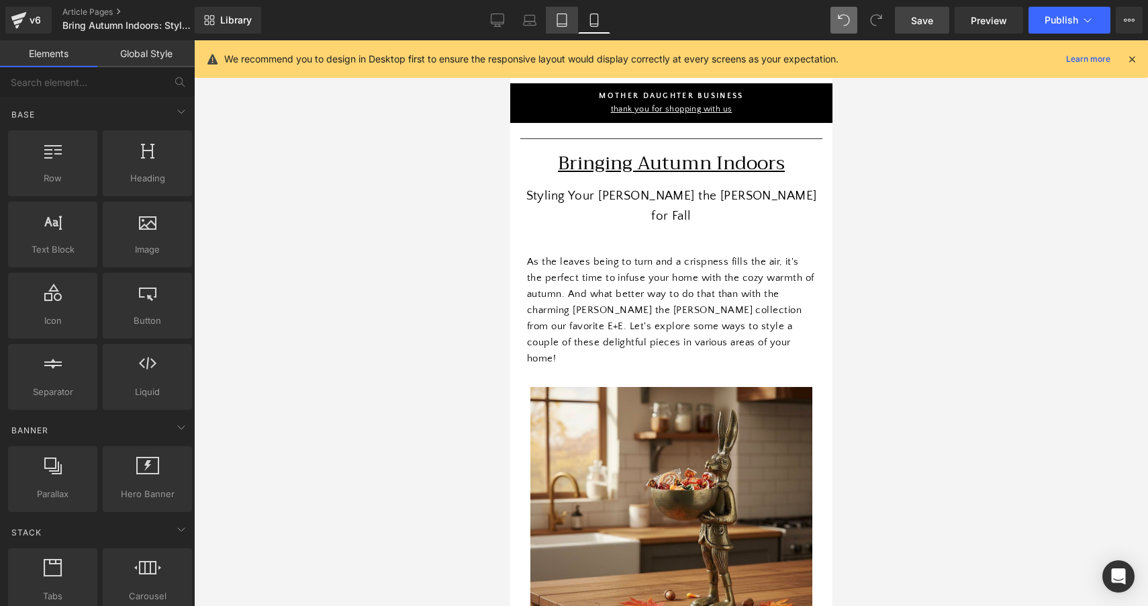
scroll to position [0, 0]
click at [500, 13] on link "Desktop" at bounding box center [497, 20] width 32 height 27
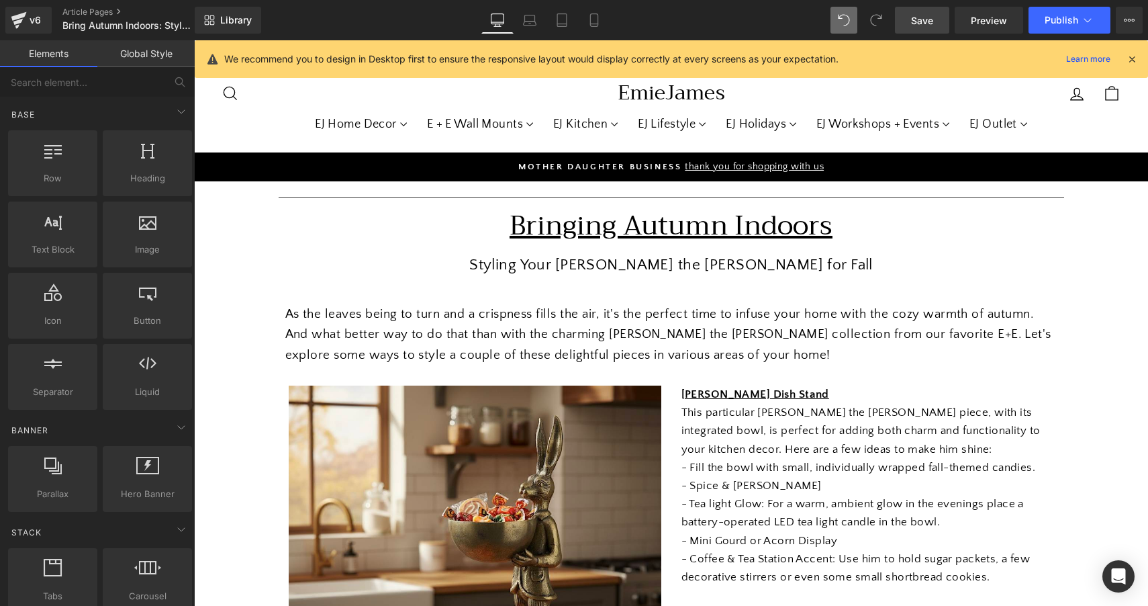
scroll to position [140, 0]
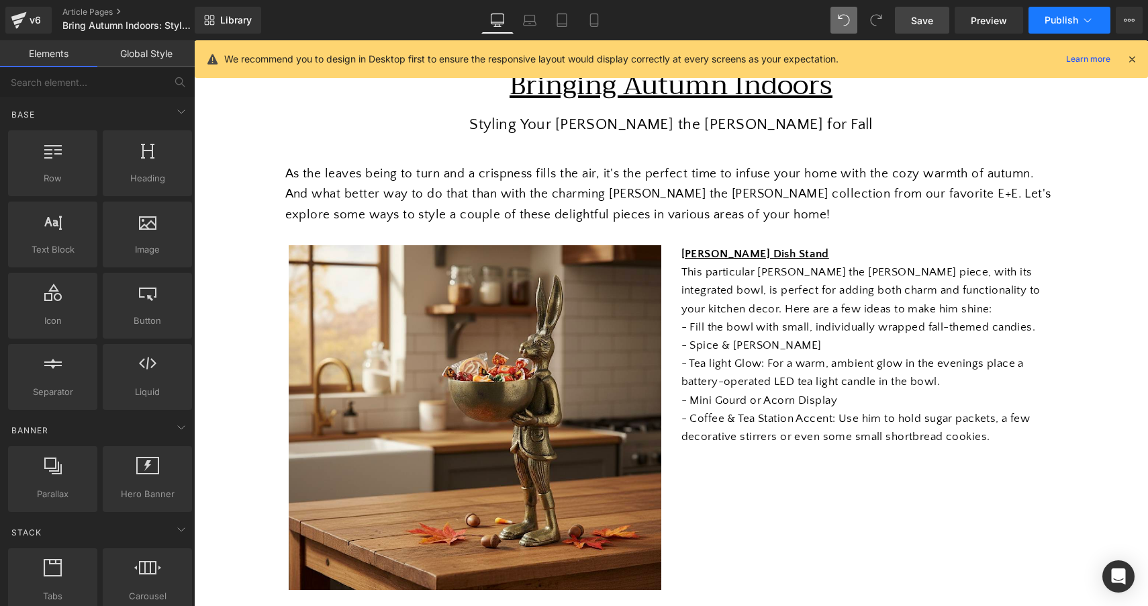
click at [722, 22] on span "Publish" at bounding box center [1062, 20] width 34 height 11
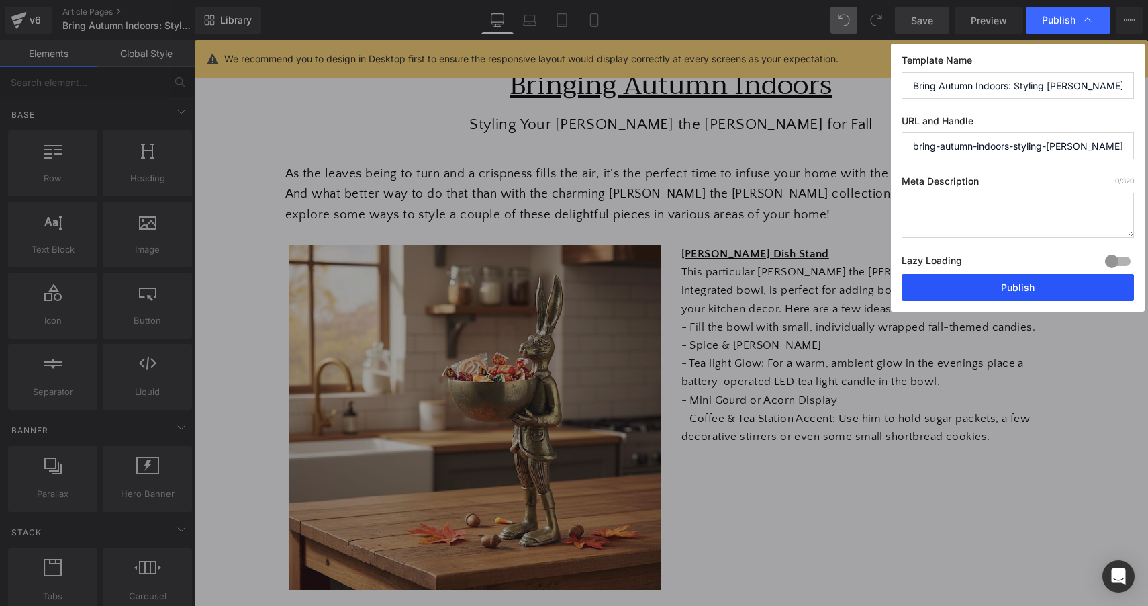
click at [722, 284] on button "Publish" at bounding box center [1018, 287] width 232 height 27
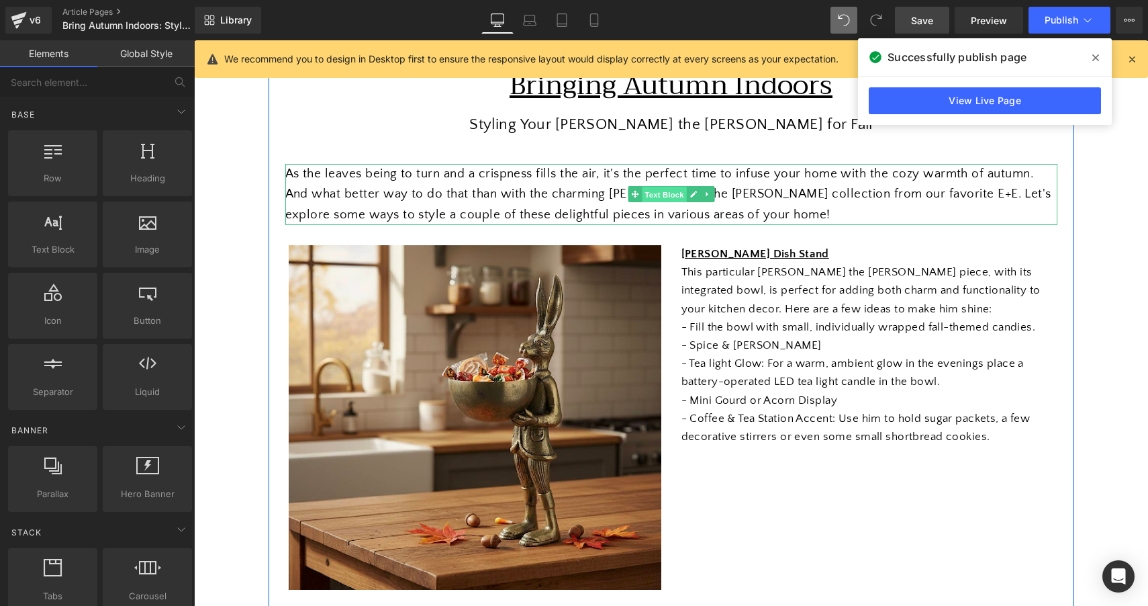
click at [650, 200] on span "Text Block" at bounding box center [664, 195] width 44 height 16
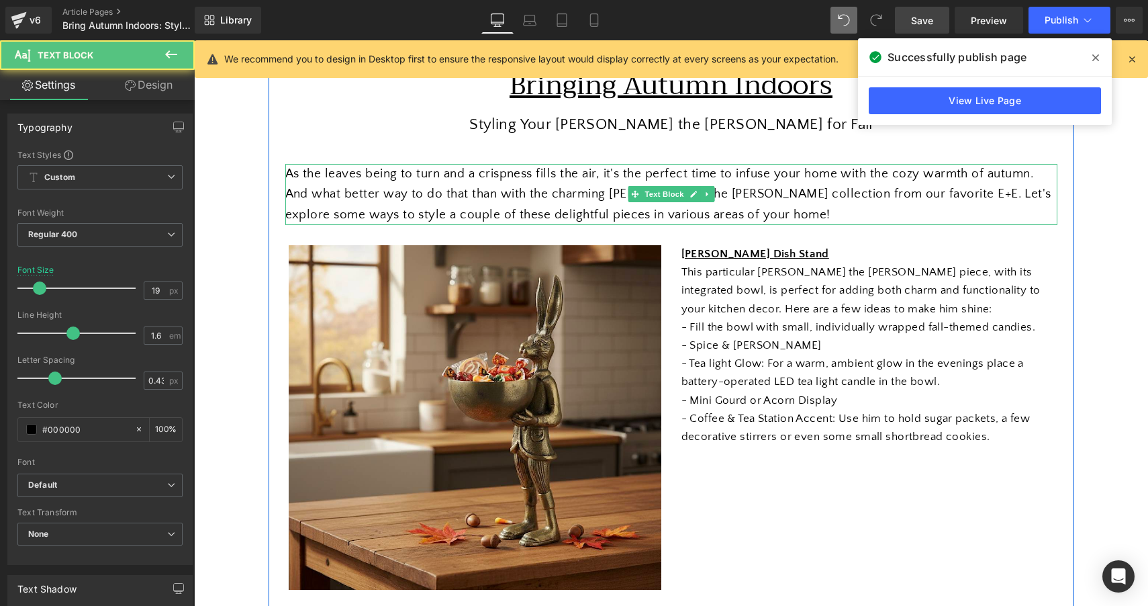
click at [560, 202] on div "As the leaves being to turn and a crispness fills the air, it's the perfect tim…" at bounding box center [671, 194] width 772 height 61
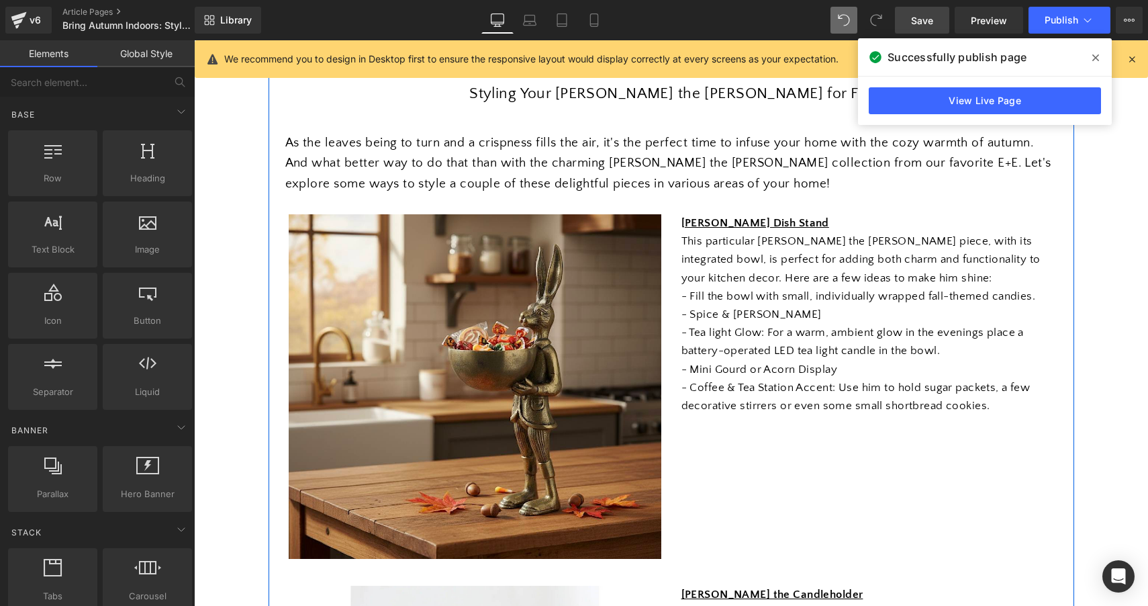
scroll to position [188, 0]
